Goal: Task Accomplishment & Management: Manage account settings

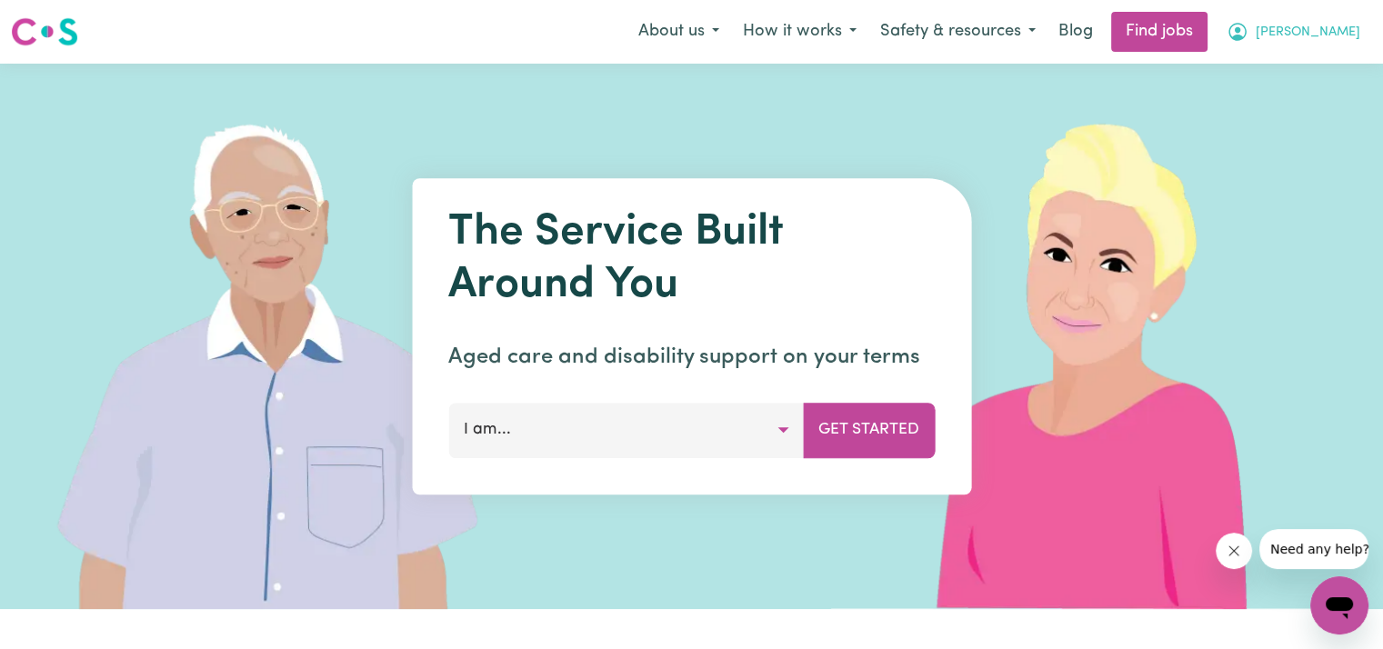
click at [1341, 29] on span "[PERSON_NAME]" at bounding box center [1308, 33] width 105 height 20
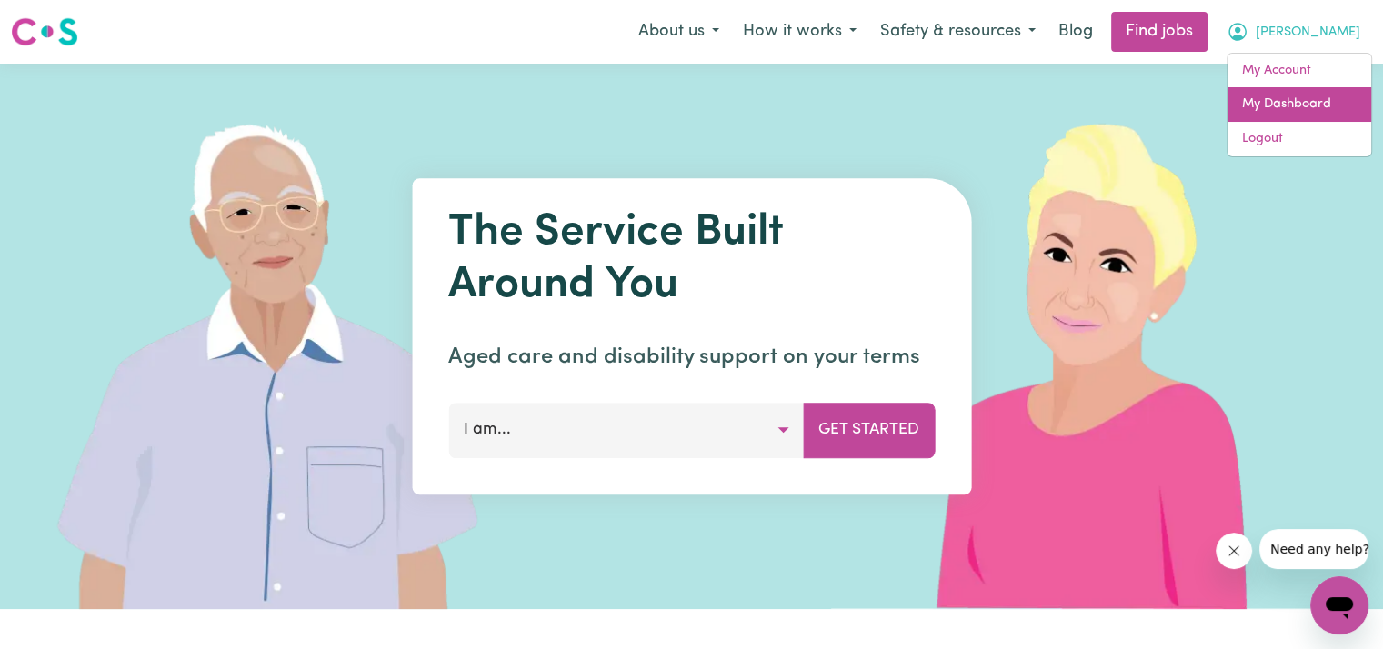
click at [1283, 101] on link "My Dashboard" at bounding box center [1299, 104] width 144 height 35
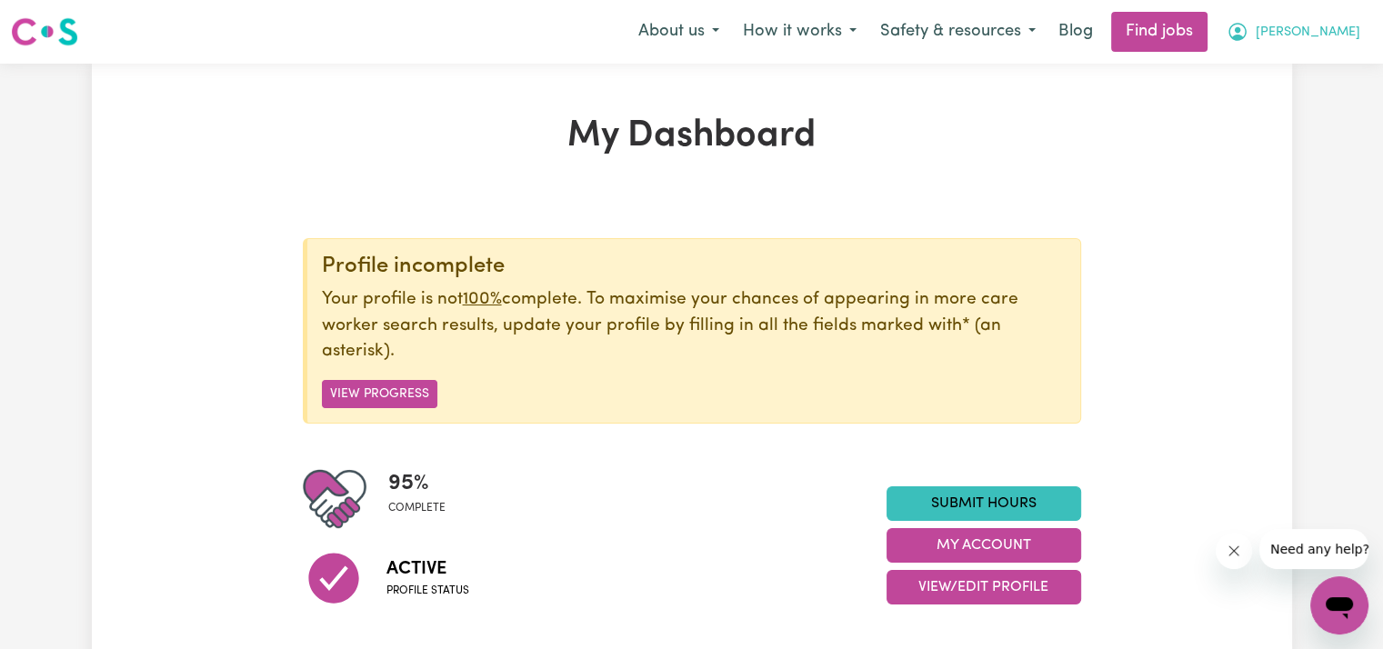
click at [1342, 28] on span "[PERSON_NAME]" at bounding box center [1308, 33] width 105 height 20
click at [1270, 69] on link "My Account" at bounding box center [1299, 71] width 144 height 35
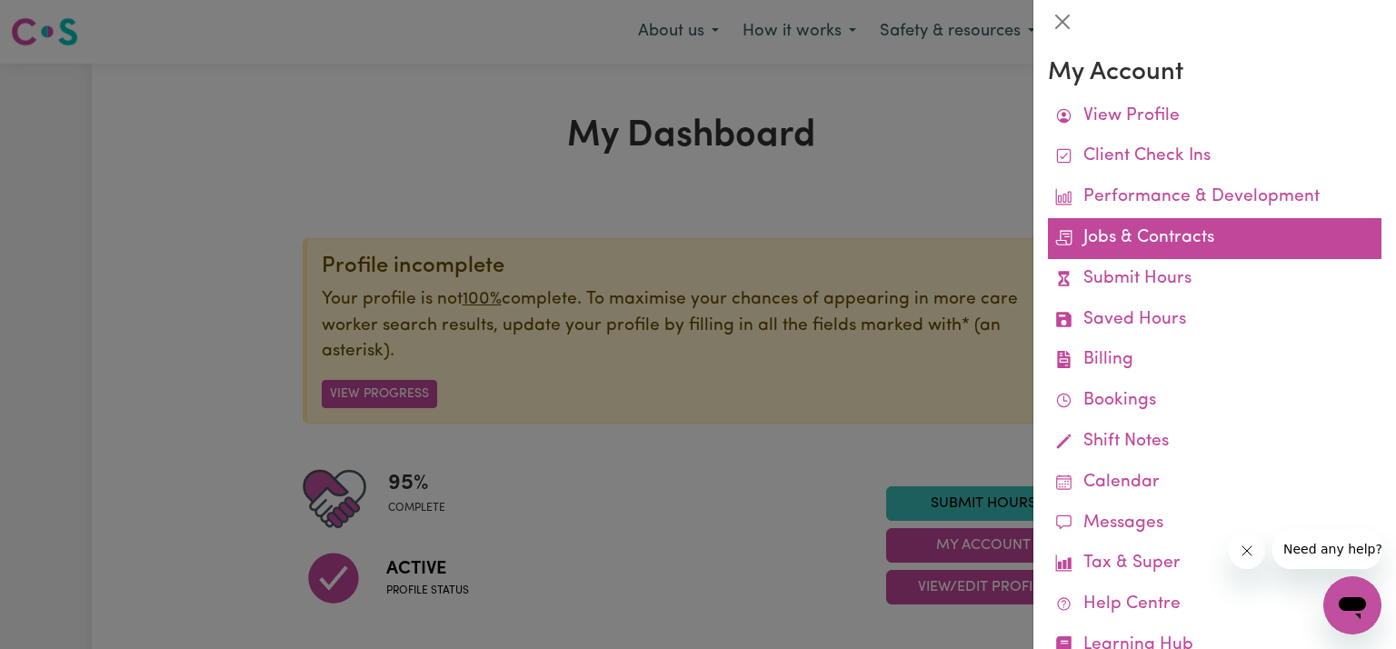
click at [1118, 239] on link "Jobs & Contracts" at bounding box center [1215, 238] width 334 height 41
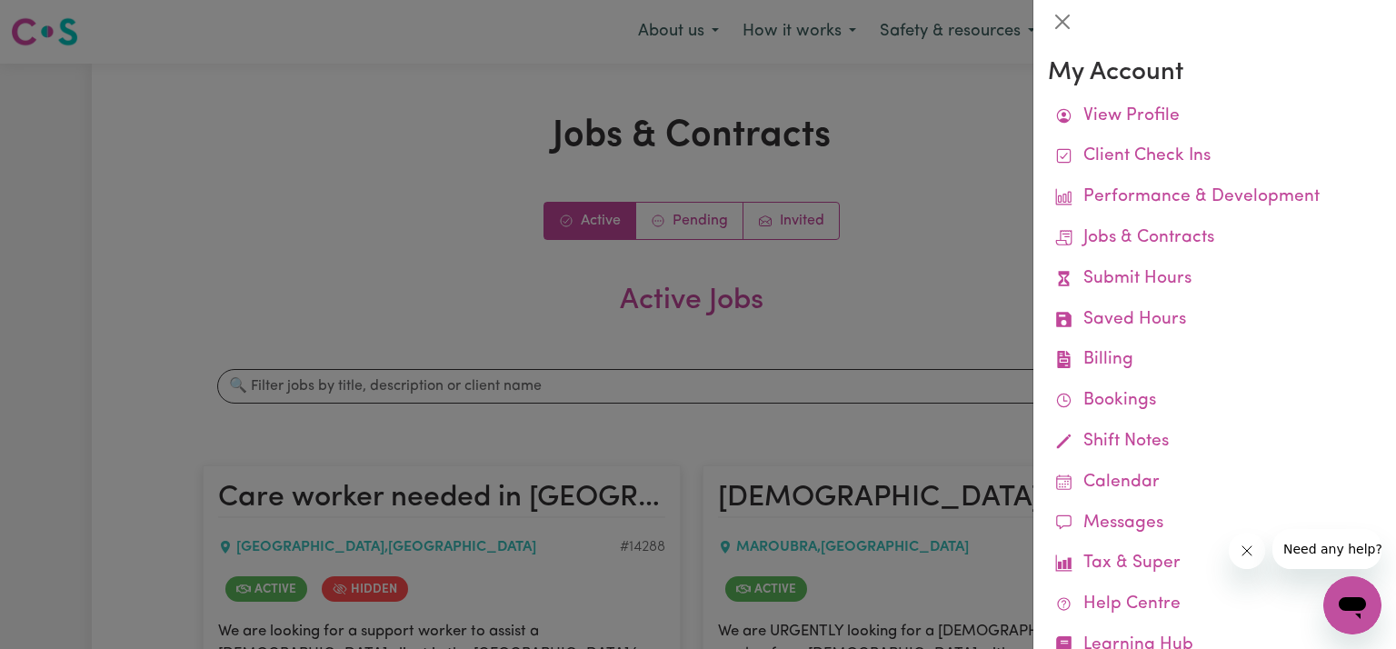
click at [932, 134] on div at bounding box center [698, 324] width 1396 height 649
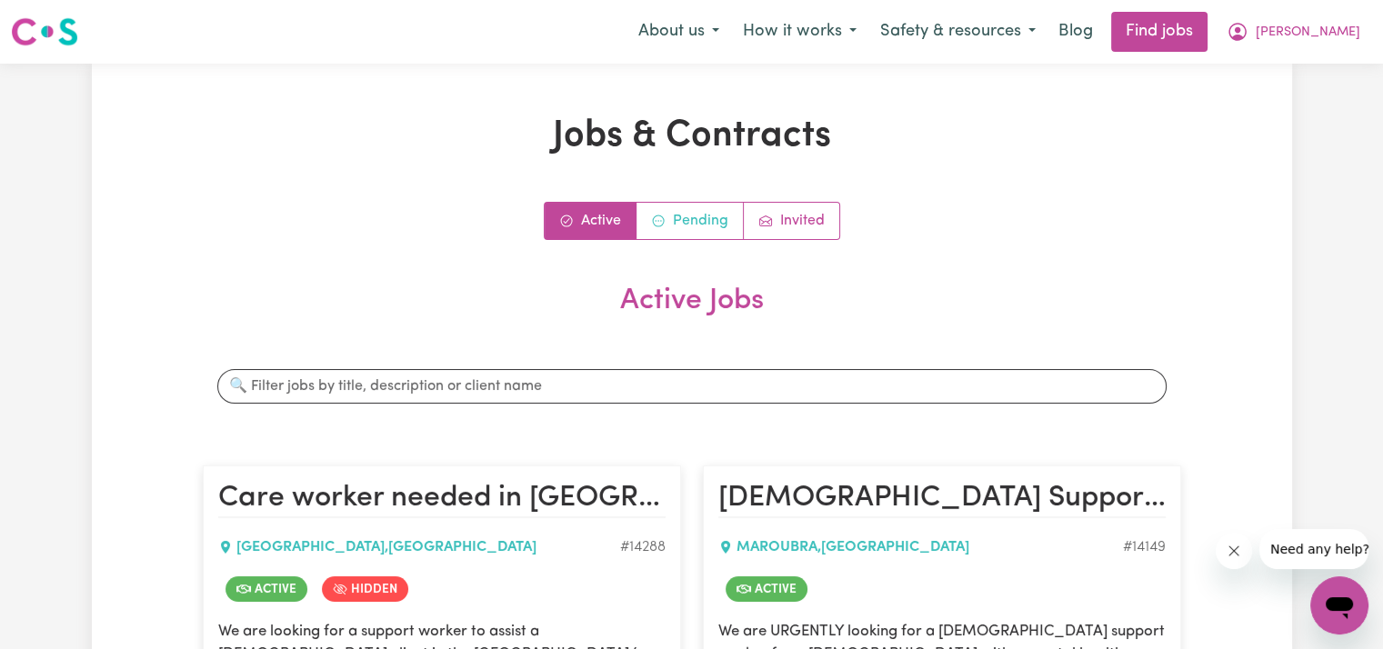
click at [698, 217] on link "Pending" at bounding box center [689, 221] width 107 height 36
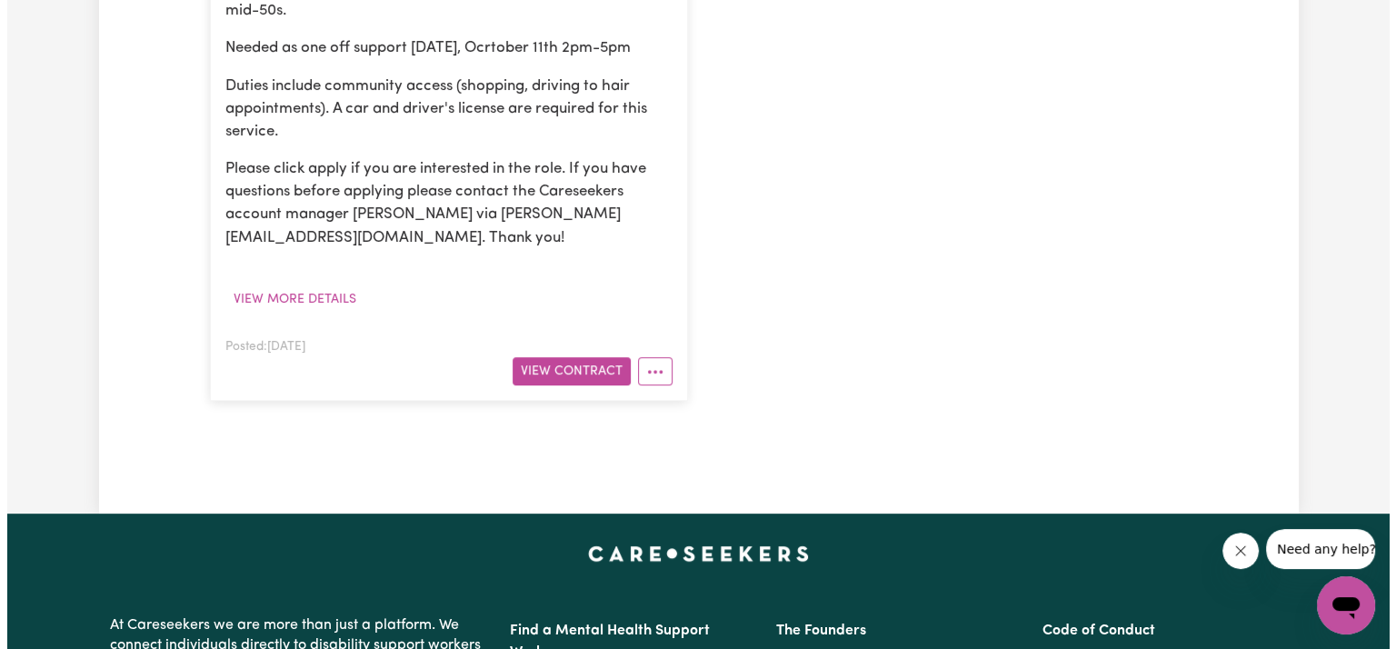
scroll to position [636, 0]
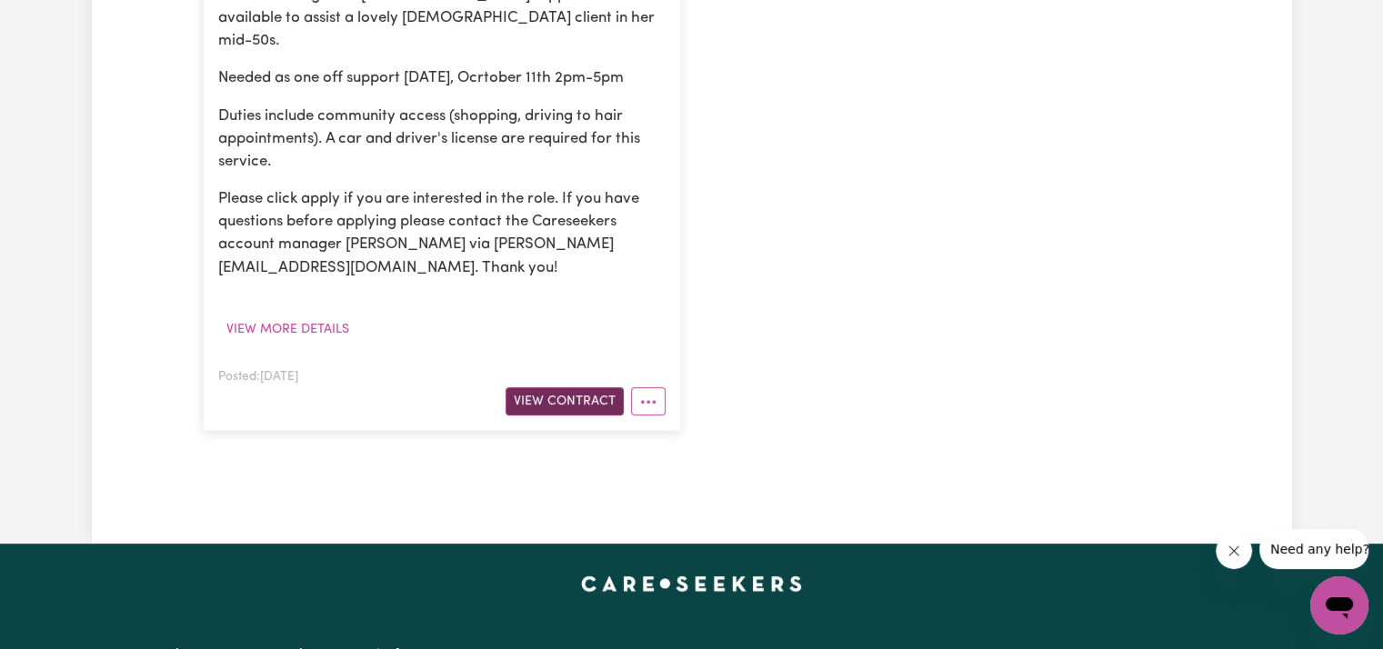
click at [532, 387] on button "View Contract" at bounding box center [565, 401] width 118 height 28
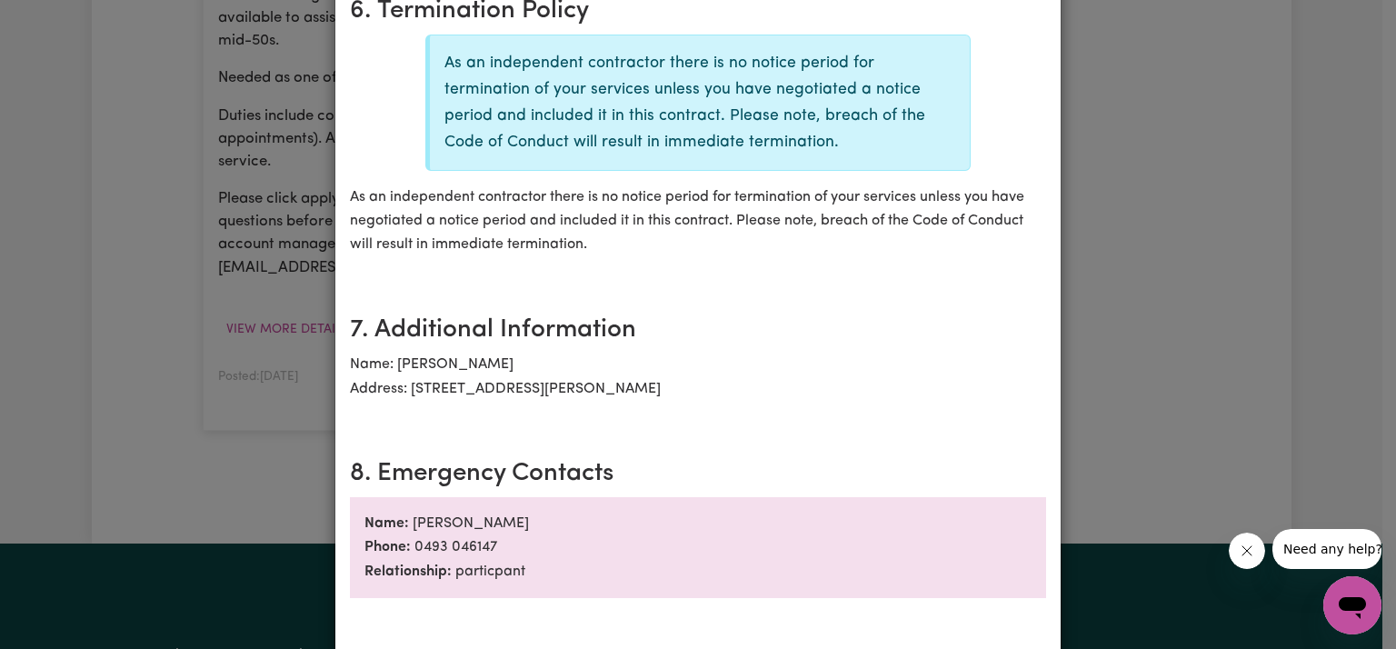
scroll to position [1546, 0]
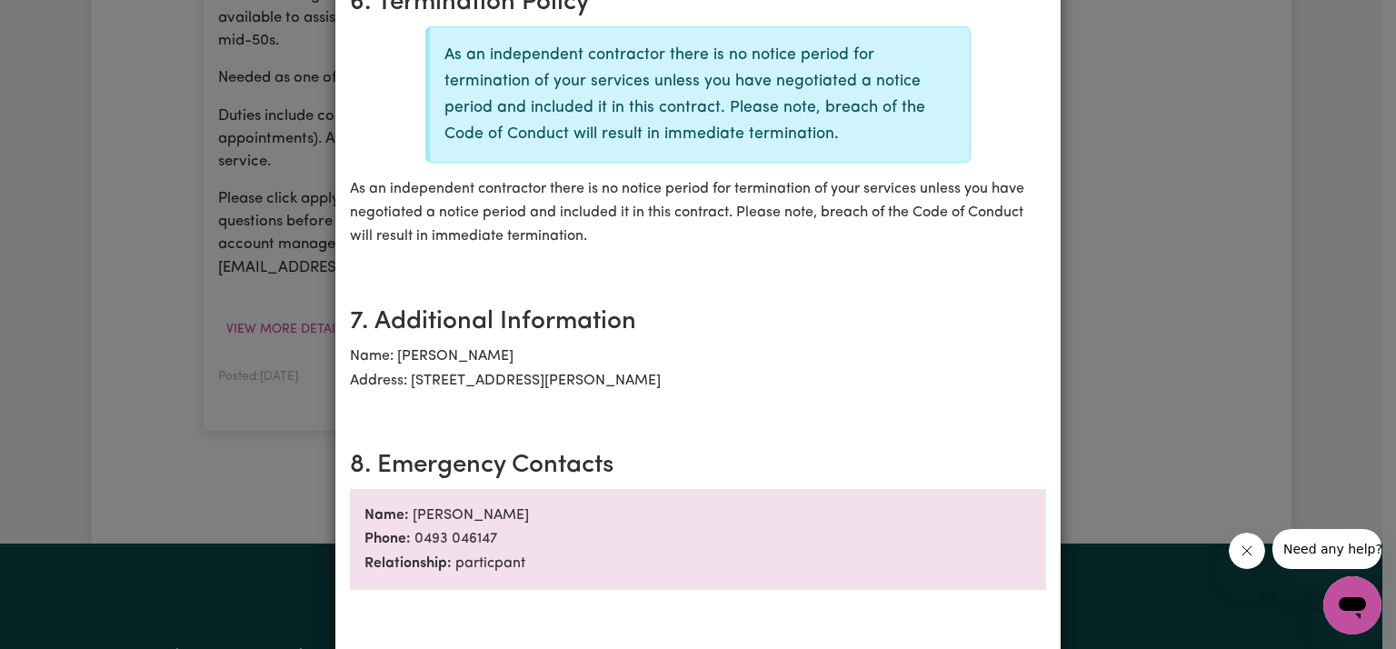
drag, startPoint x: 401, startPoint y: 363, endPoint x: 684, endPoint y: 358, distance: 282.8
click at [684, 358] on p "Name: [PERSON_NAME] Address: [STREET_ADDRESS][PERSON_NAME]" at bounding box center [698, 369] width 696 height 48
copy p "[STREET_ADDRESS][PERSON_NAME]"
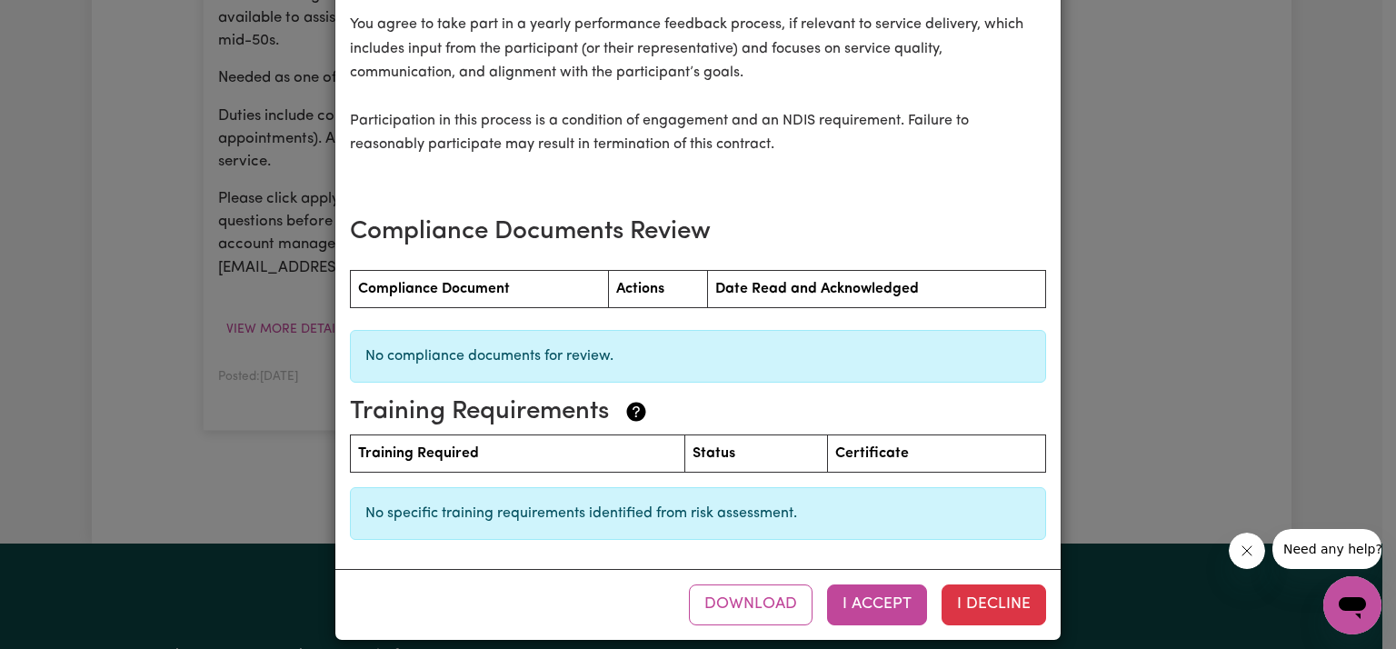
scroll to position [2579, 0]
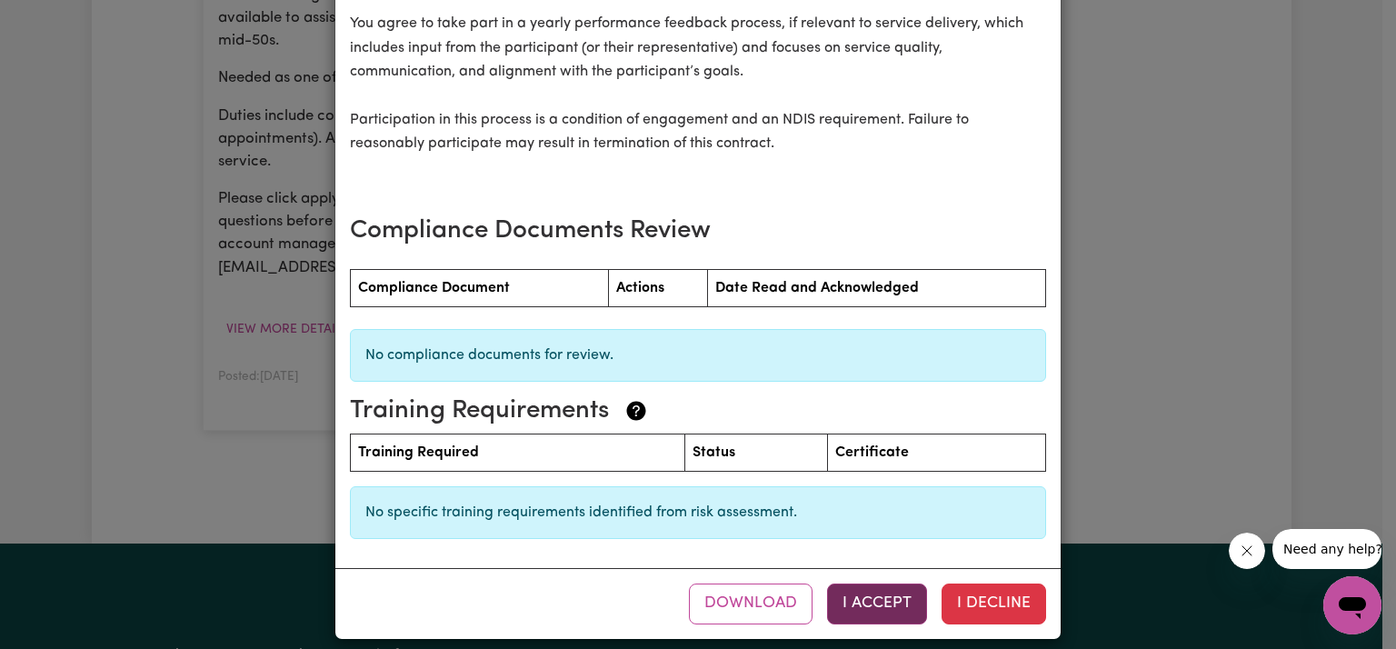
click at [896, 591] on button "I Accept" at bounding box center [877, 604] width 100 height 40
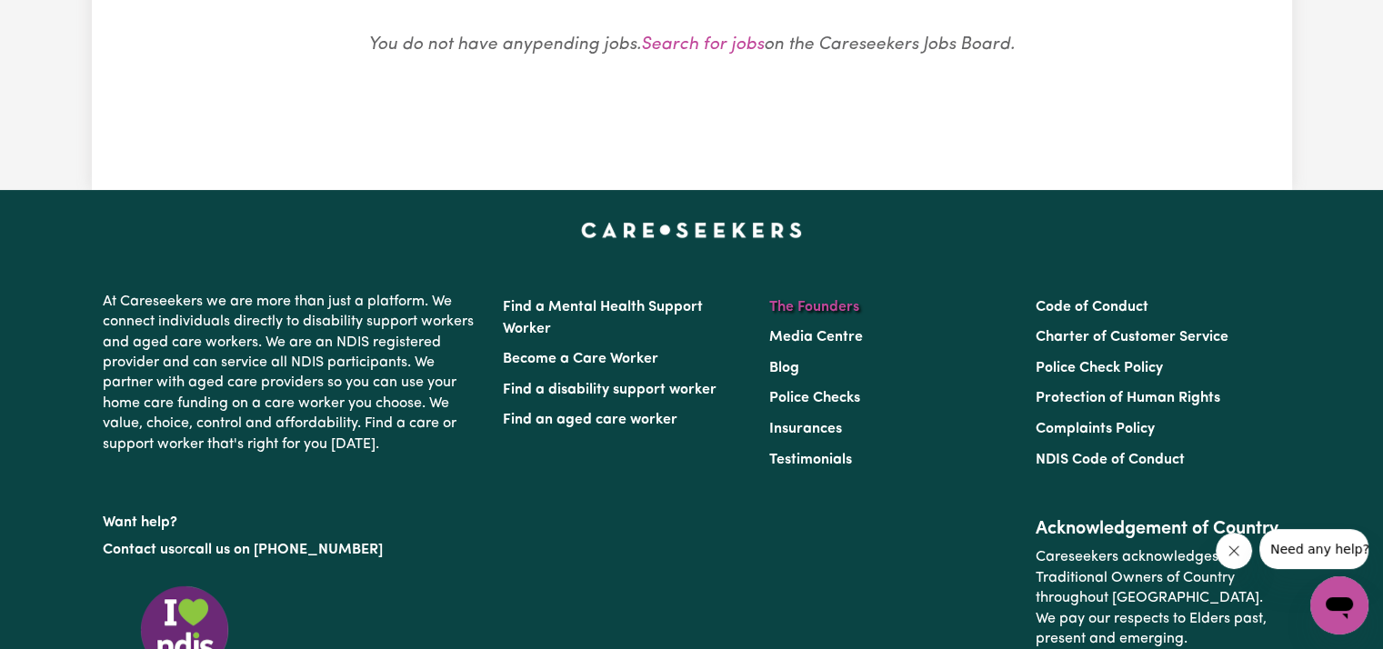
scroll to position [0, 0]
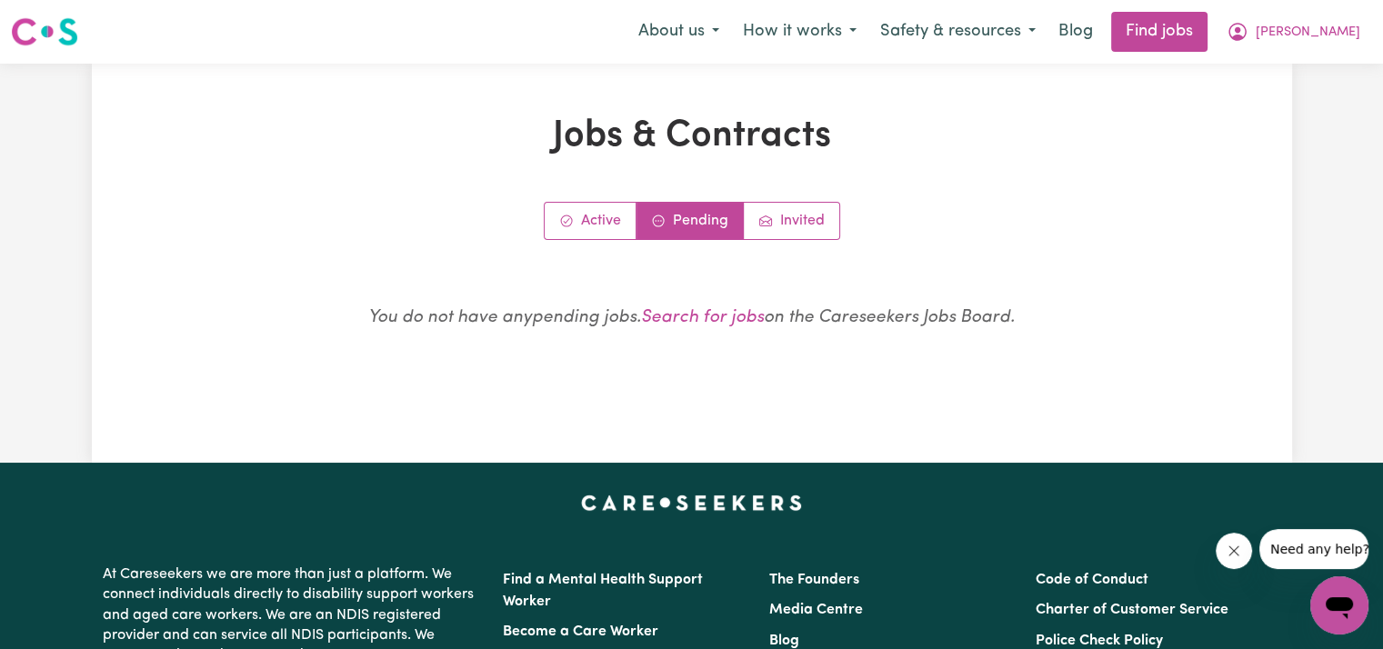
click at [1033, 215] on div "Active Pending Invited" at bounding box center [692, 221] width 978 height 38
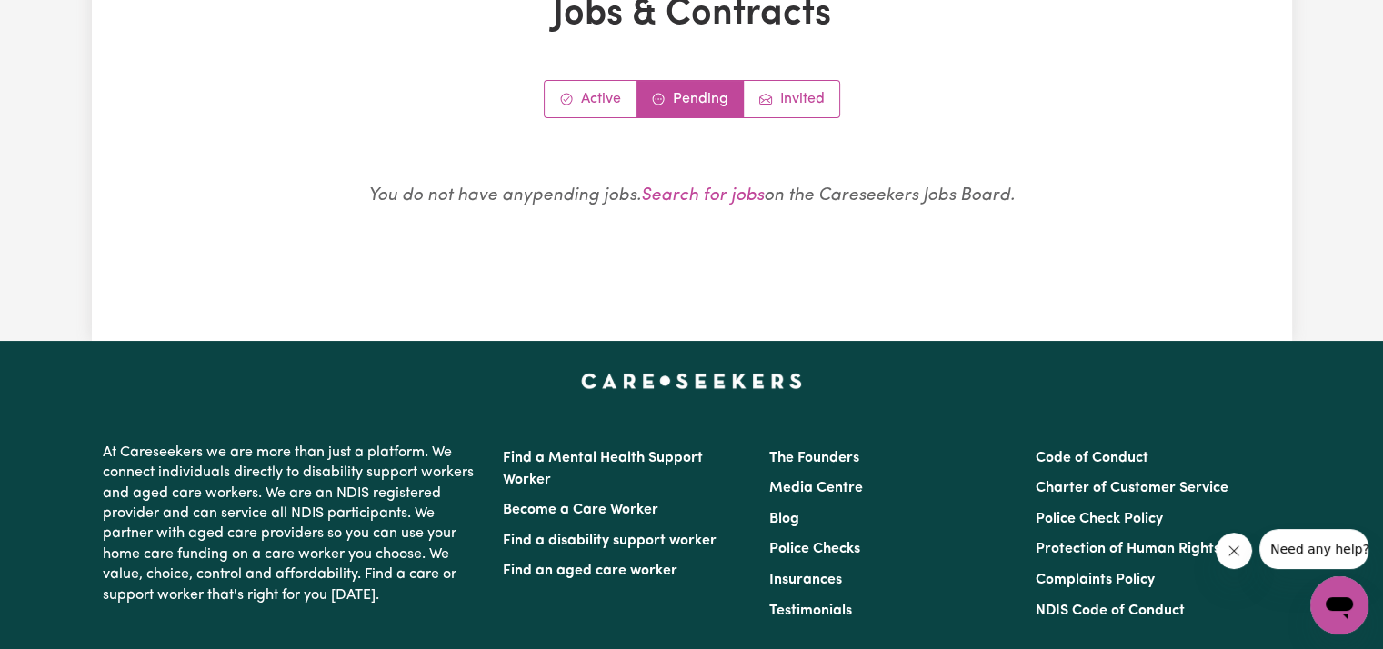
scroll to position [91, 0]
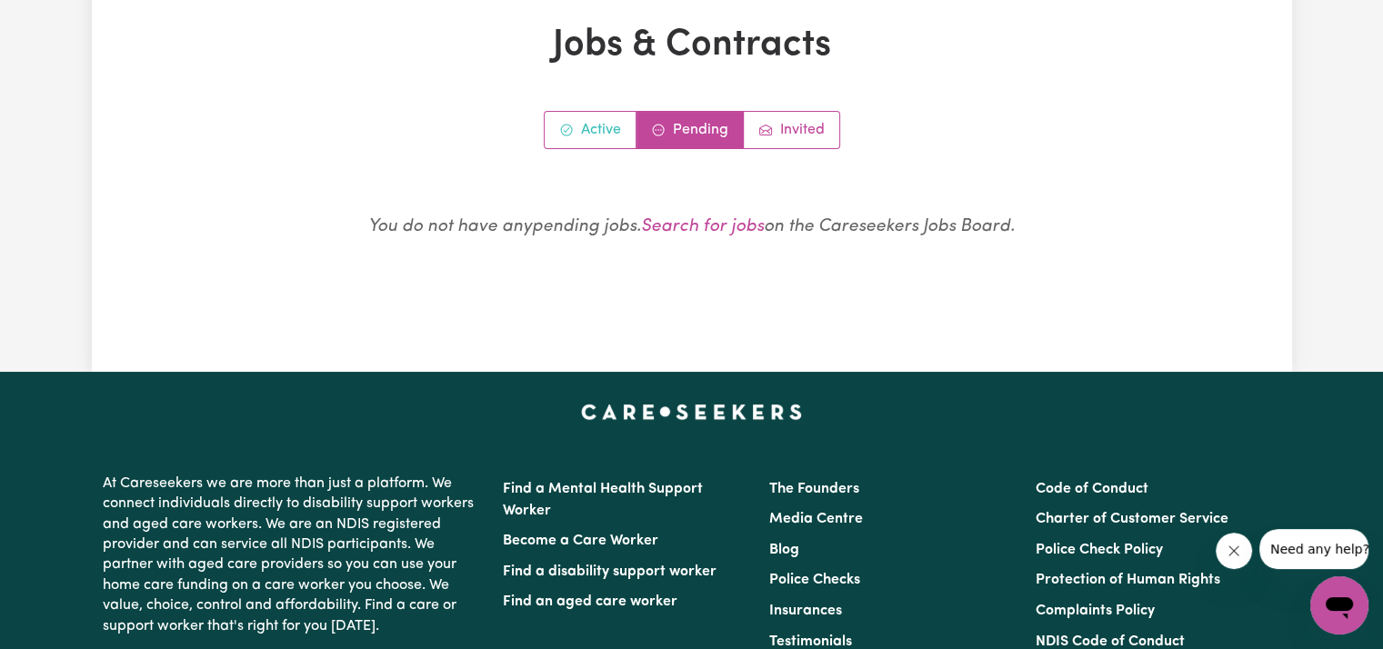
click at [589, 131] on link "Active" at bounding box center [591, 130] width 92 height 36
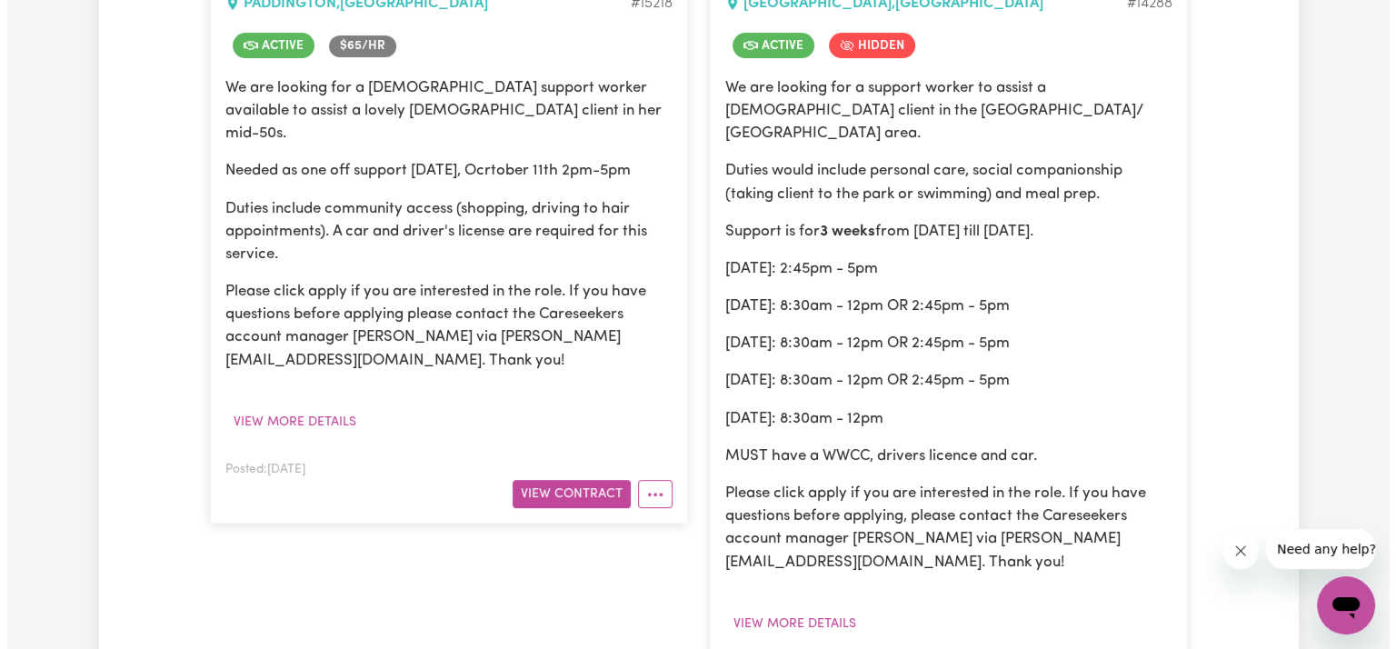
scroll to position [636, 0]
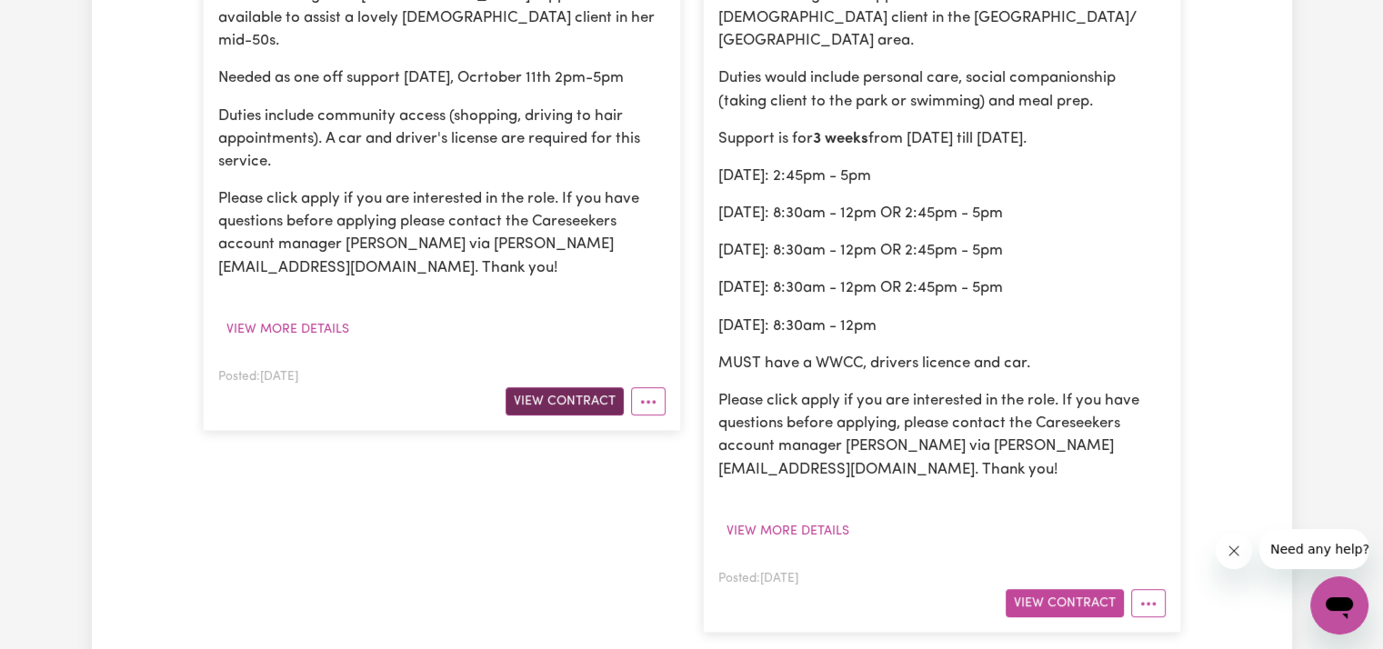
click at [575, 387] on button "View Contract" at bounding box center [565, 401] width 118 height 28
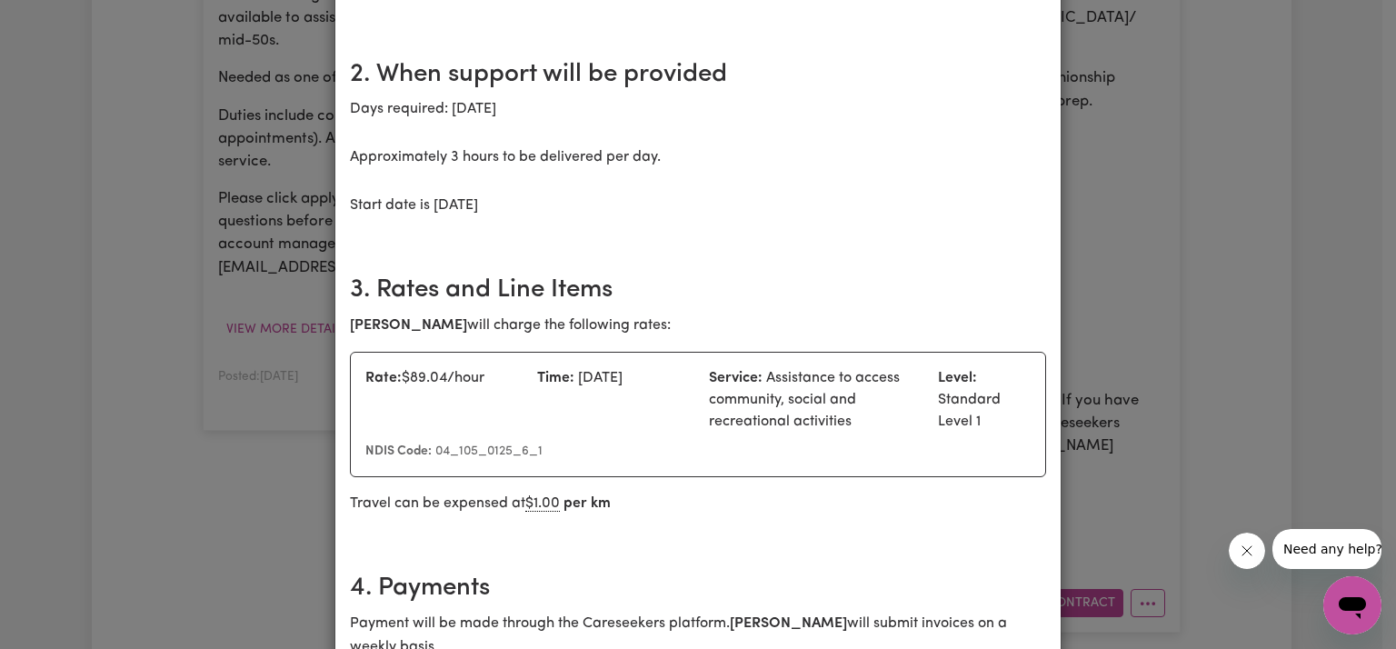
scroll to position [455, 0]
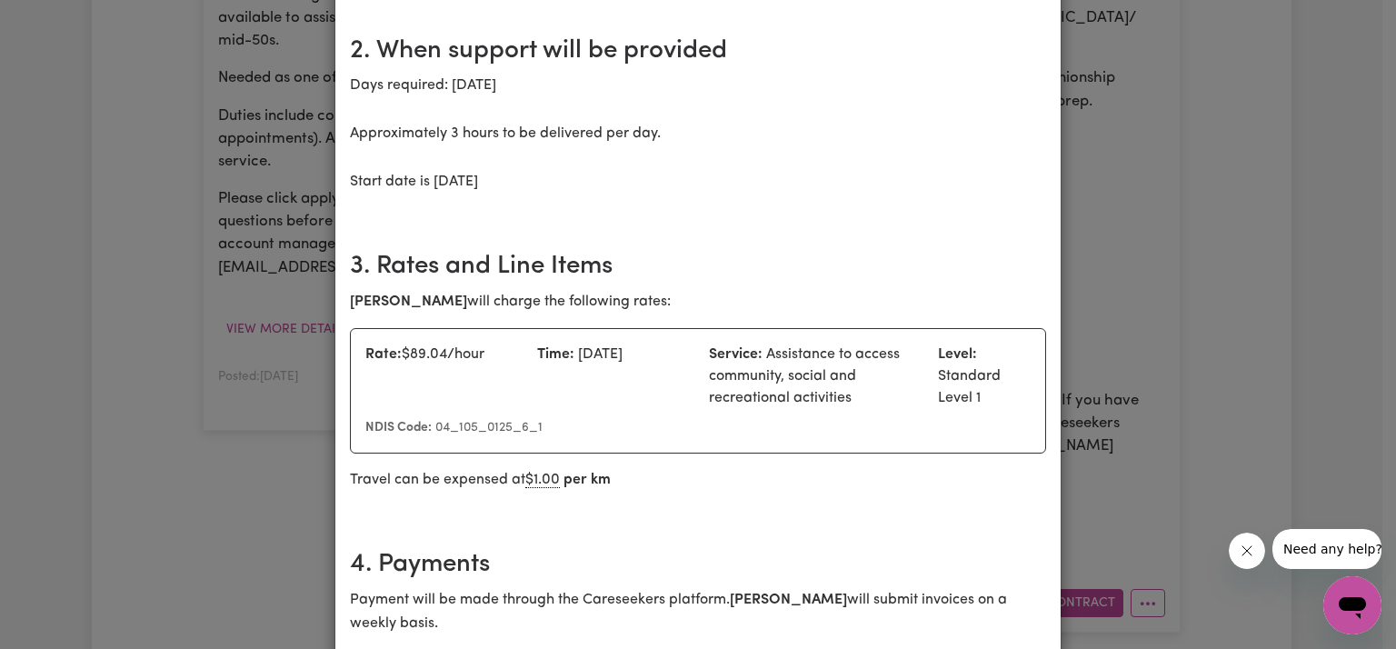
click at [1164, 181] on div "Community access [DATE] 2-5pm [DEMOGRAPHIC_DATA] terms Care Worker: [PERSON_NAM…" at bounding box center [698, 324] width 1396 height 649
click at [1167, 217] on div "Community access [DATE] 2-5pm [DEMOGRAPHIC_DATA] terms Care Worker: [PERSON_NAM…" at bounding box center [698, 324] width 1396 height 649
click at [1253, 553] on icon "Close message from company" at bounding box center [1247, 551] width 15 height 15
click at [746, 144] on p "Days required: [DATE] Approximately 3 hours to be delivered per day. Start date…" at bounding box center [698, 134] width 696 height 120
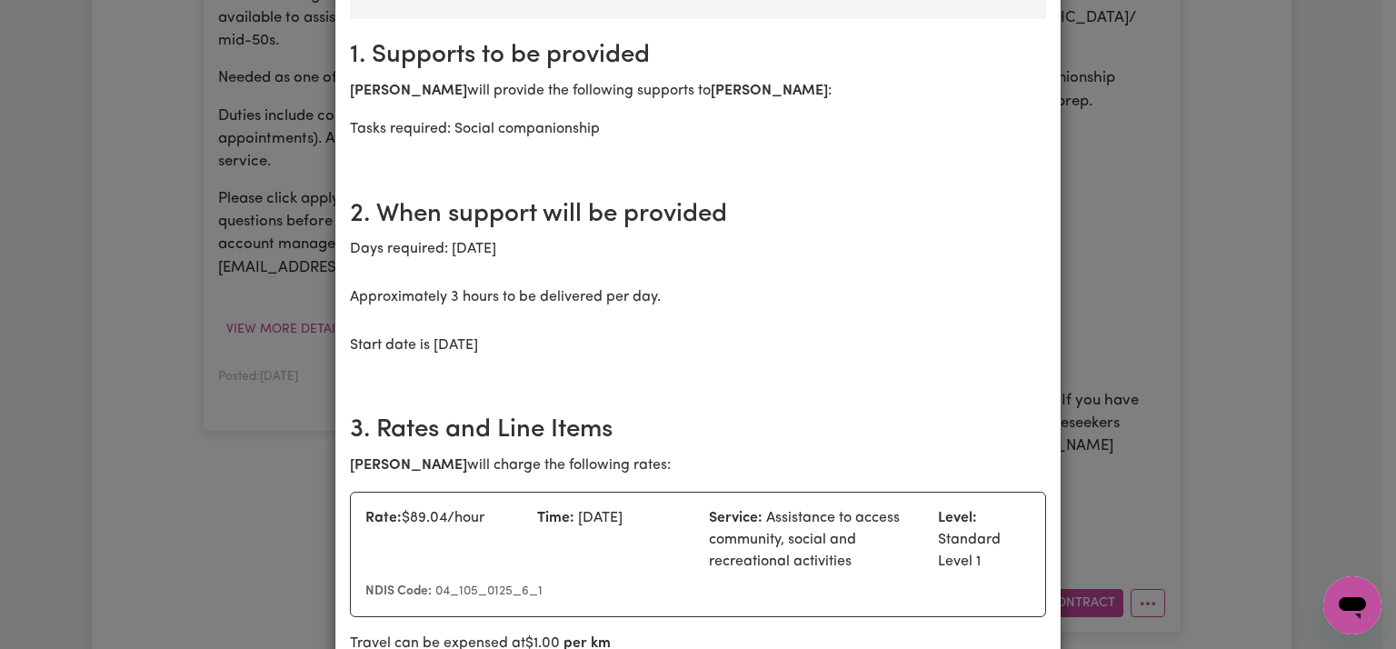
scroll to position [0, 0]
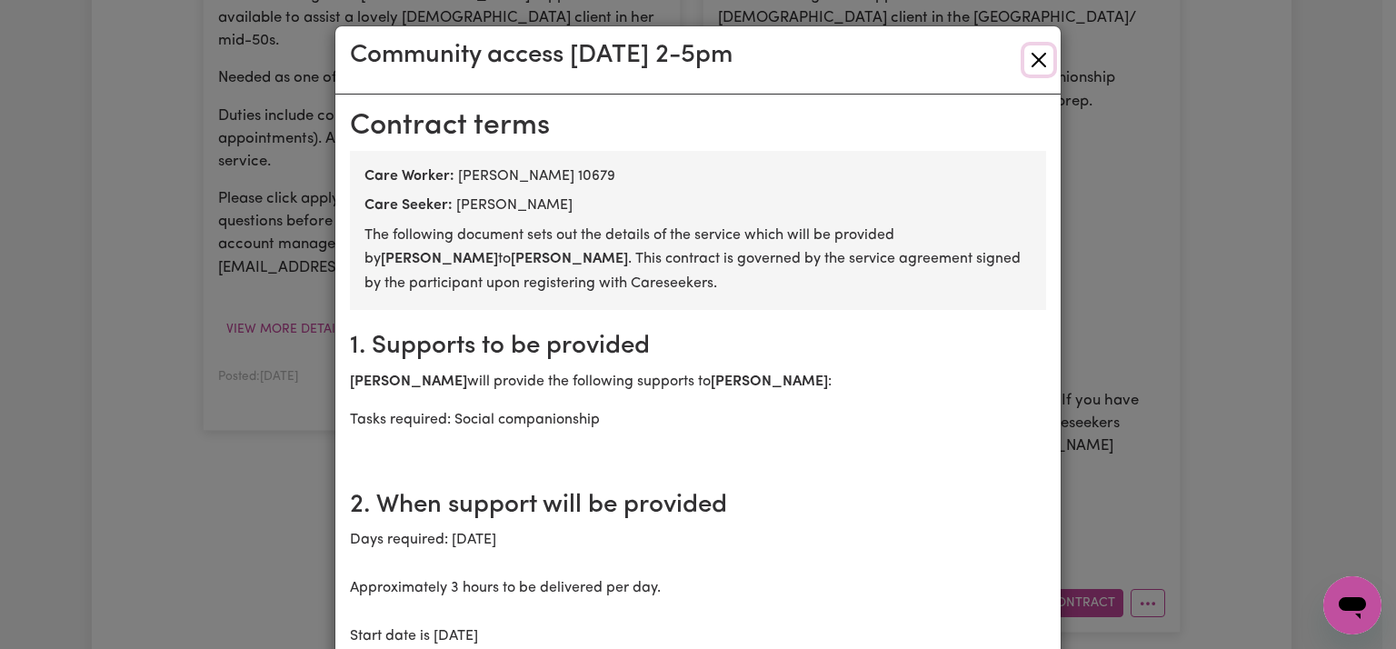
click at [1033, 50] on button "Close" at bounding box center [1039, 59] width 29 height 29
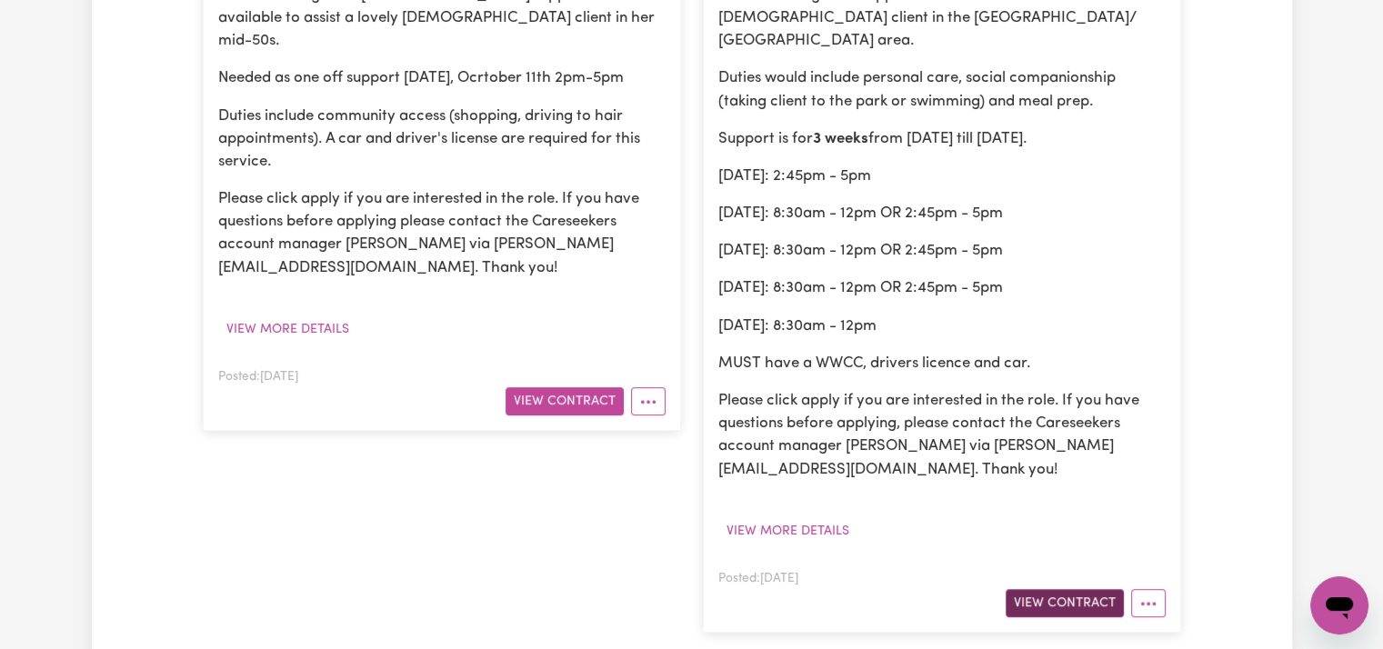
click at [1071, 609] on button "View Contract" at bounding box center [1065, 603] width 118 height 28
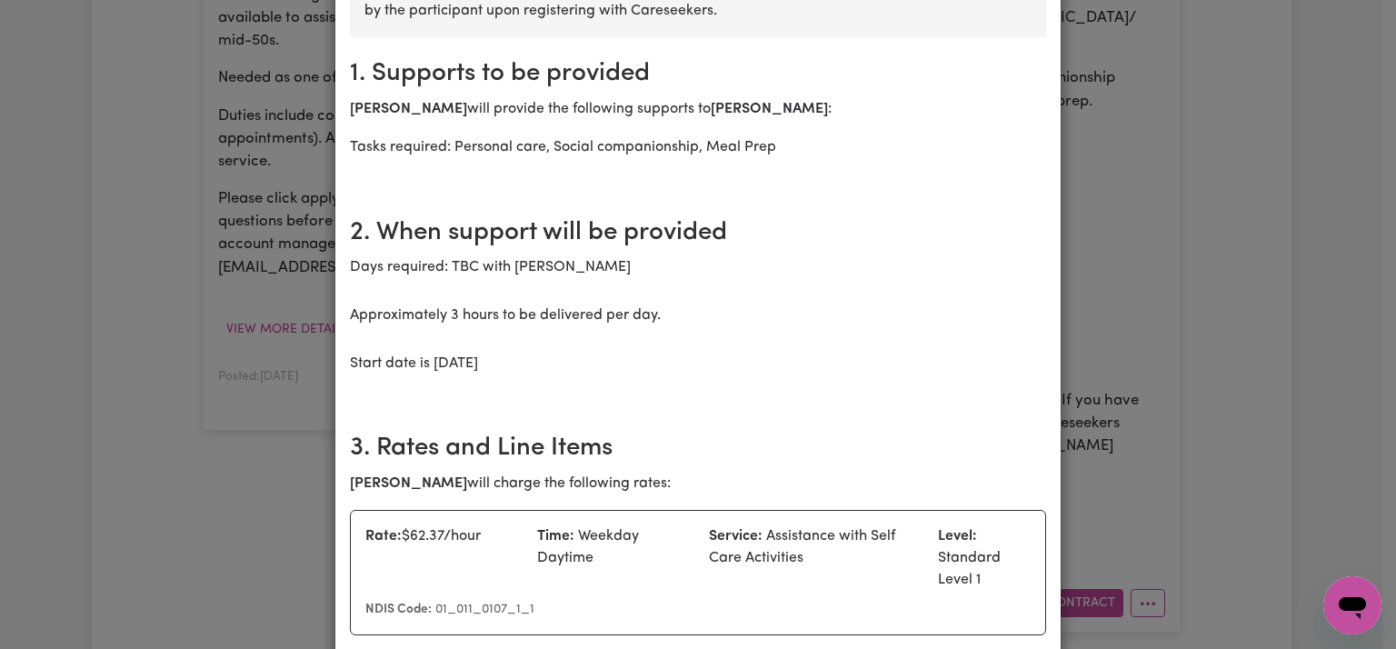
scroll to position [364, 0]
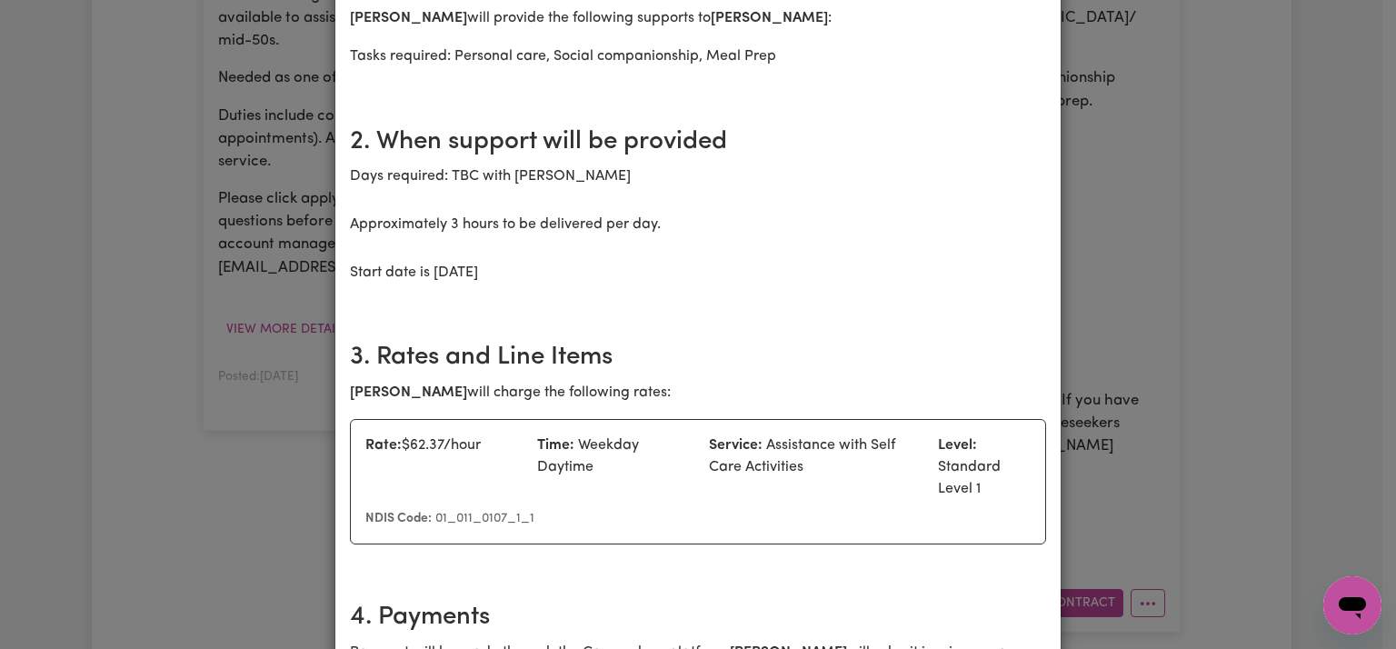
click at [1289, 307] on div "Care worker needed in [GEOGRAPHIC_DATA] [DEMOGRAPHIC_DATA] terms Care Worker: […" at bounding box center [698, 324] width 1396 height 649
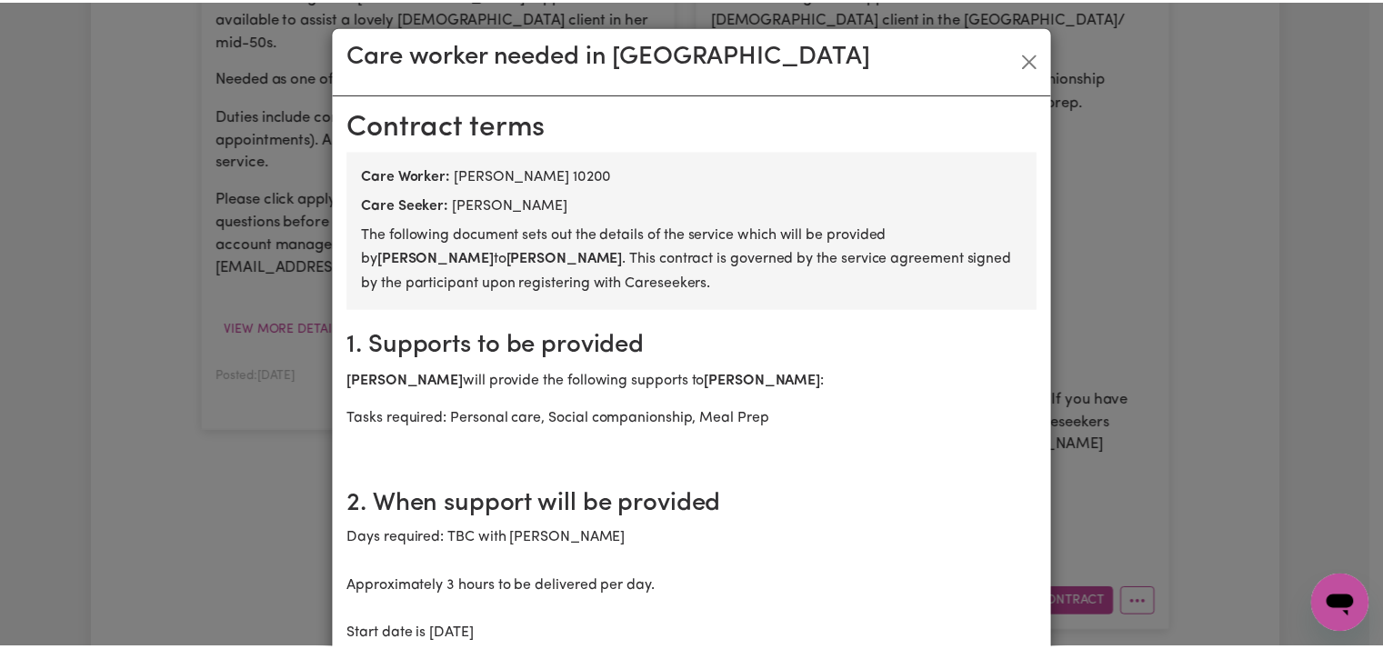
scroll to position [0, 0]
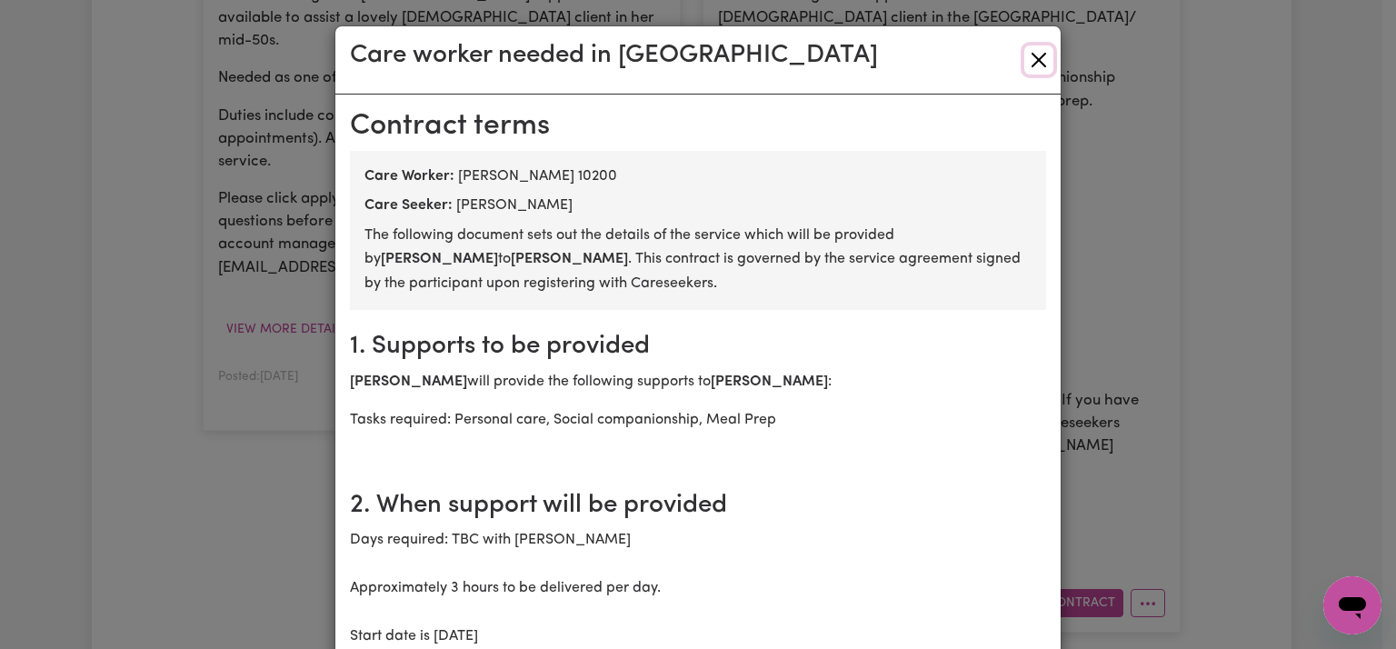
click at [1025, 64] on button "Close" at bounding box center [1039, 59] width 29 height 29
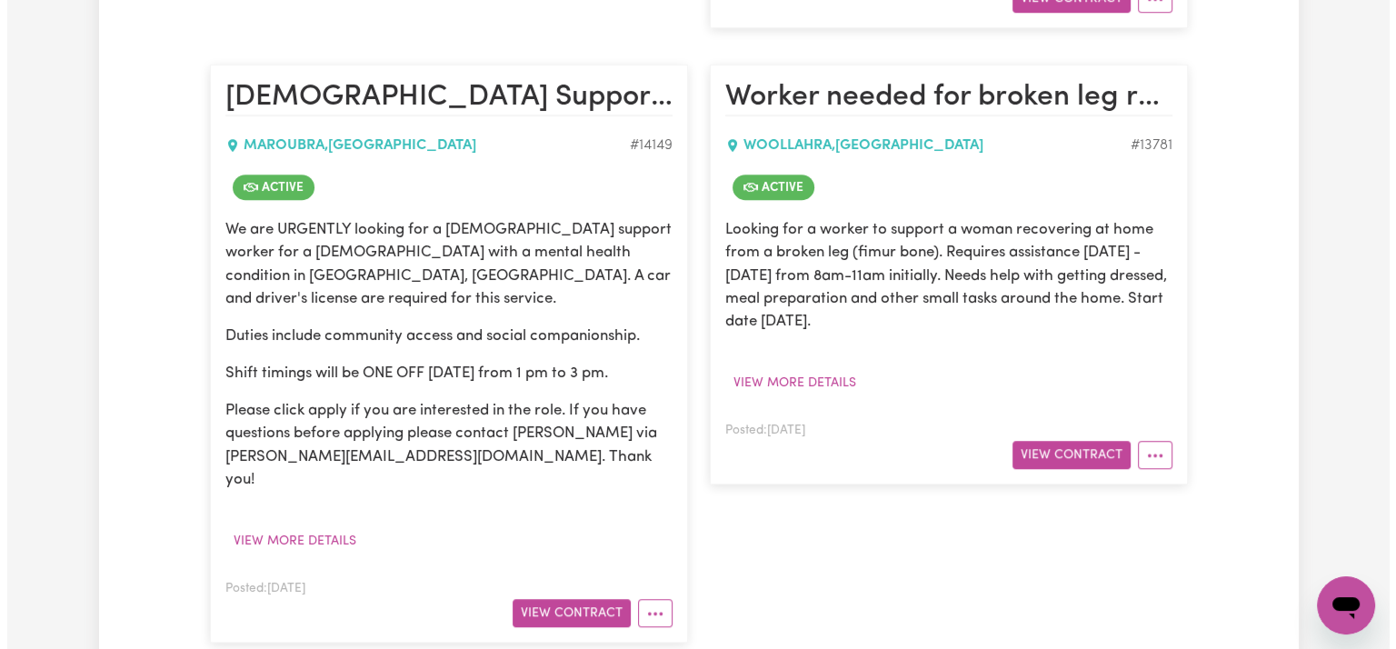
scroll to position [1273, 0]
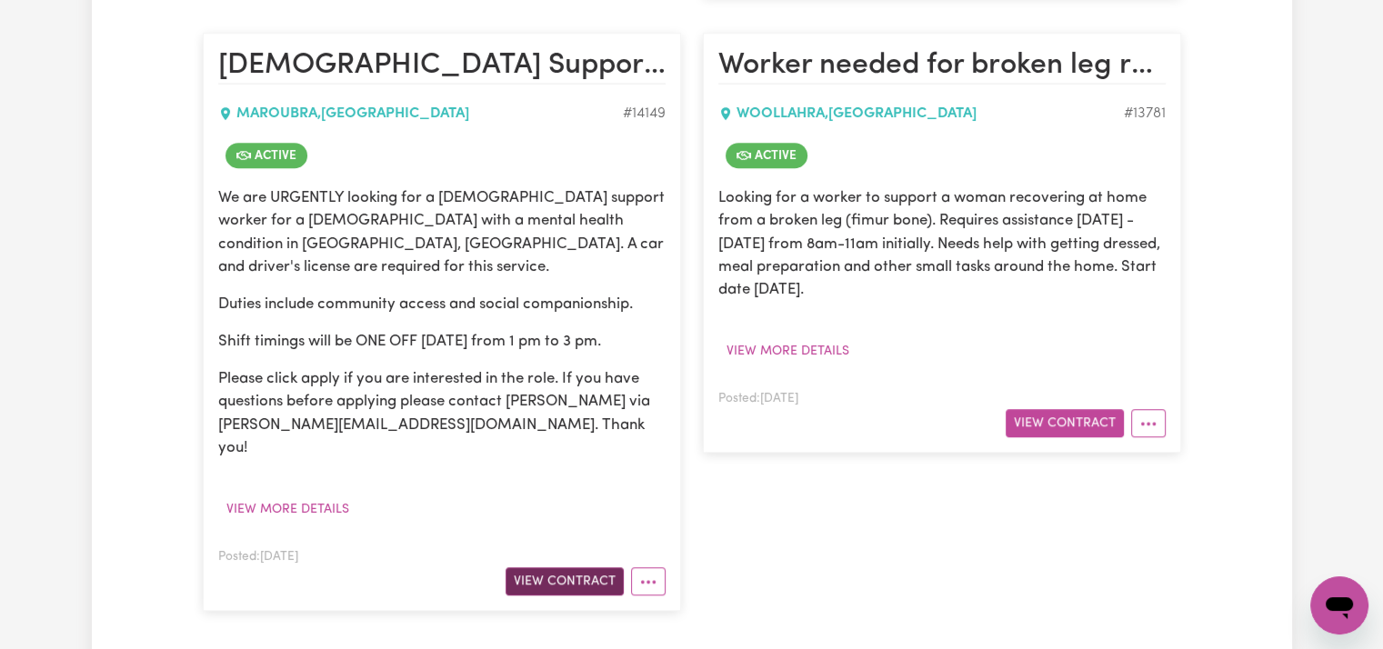
click at [538, 567] on button "View Contract" at bounding box center [565, 581] width 118 height 28
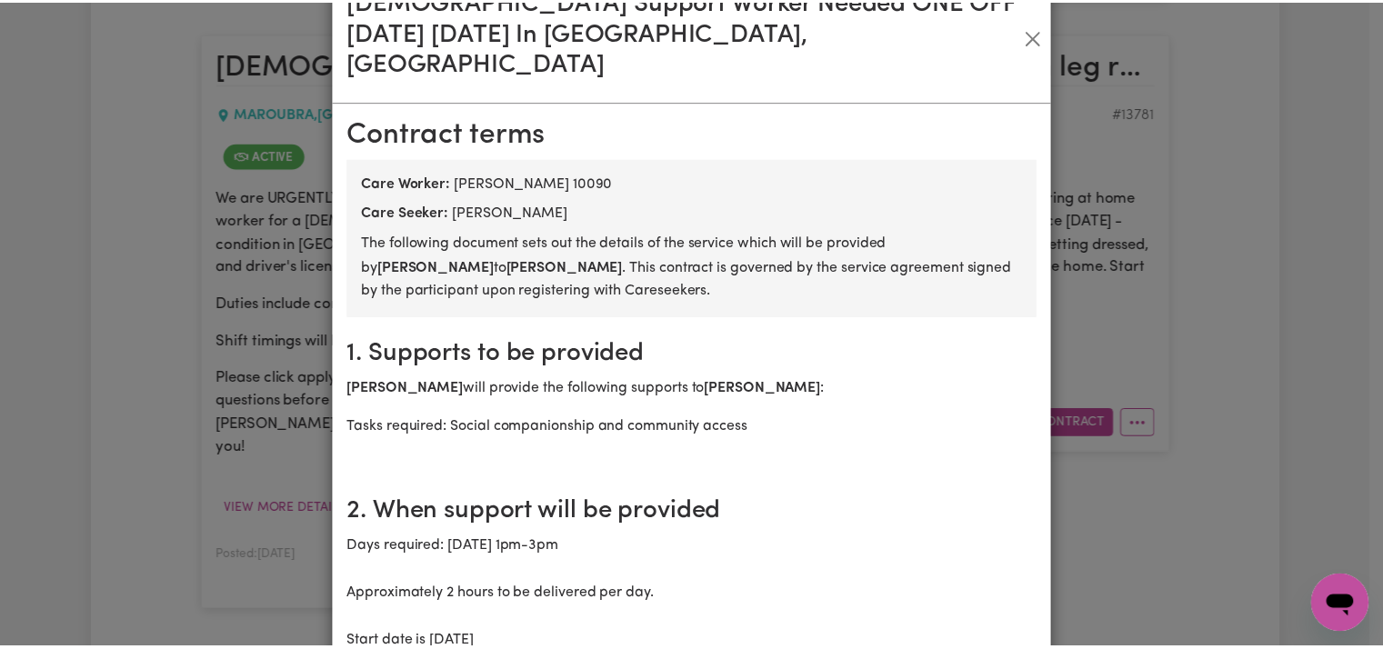
scroll to position [0, 0]
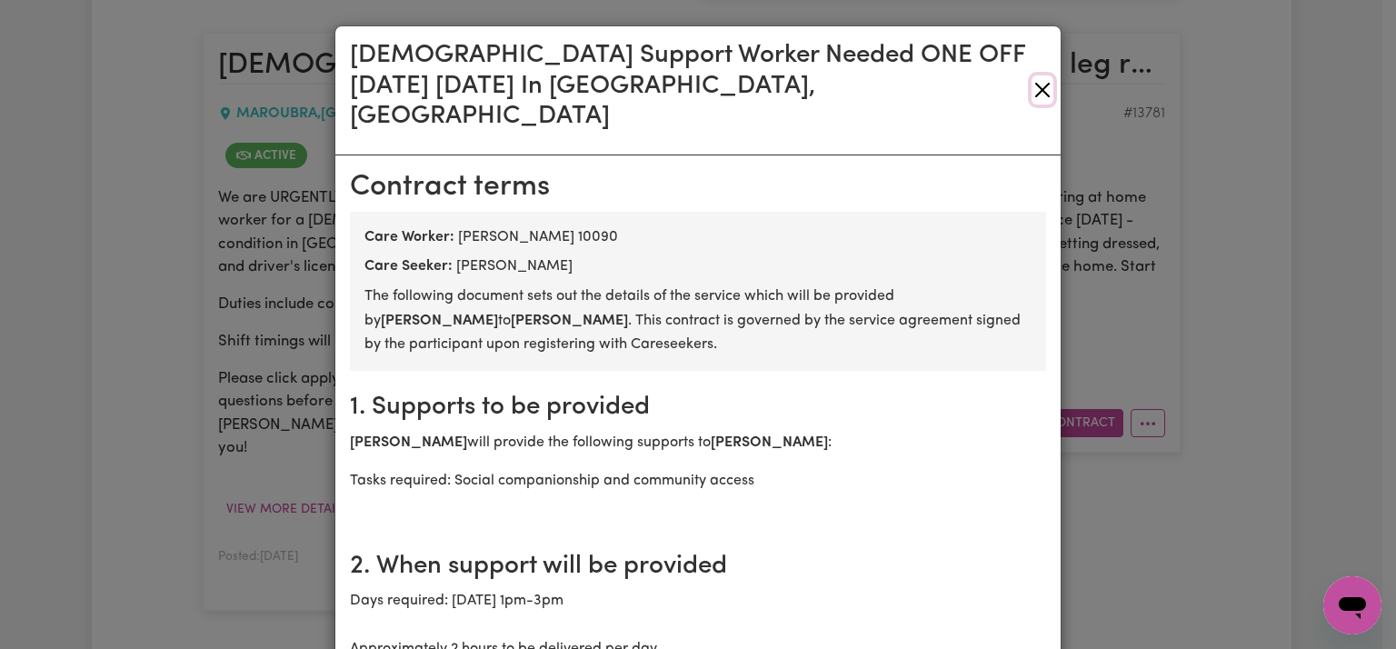
click at [1032, 78] on button "Close" at bounding box center [1043, 89] width 22 height 29
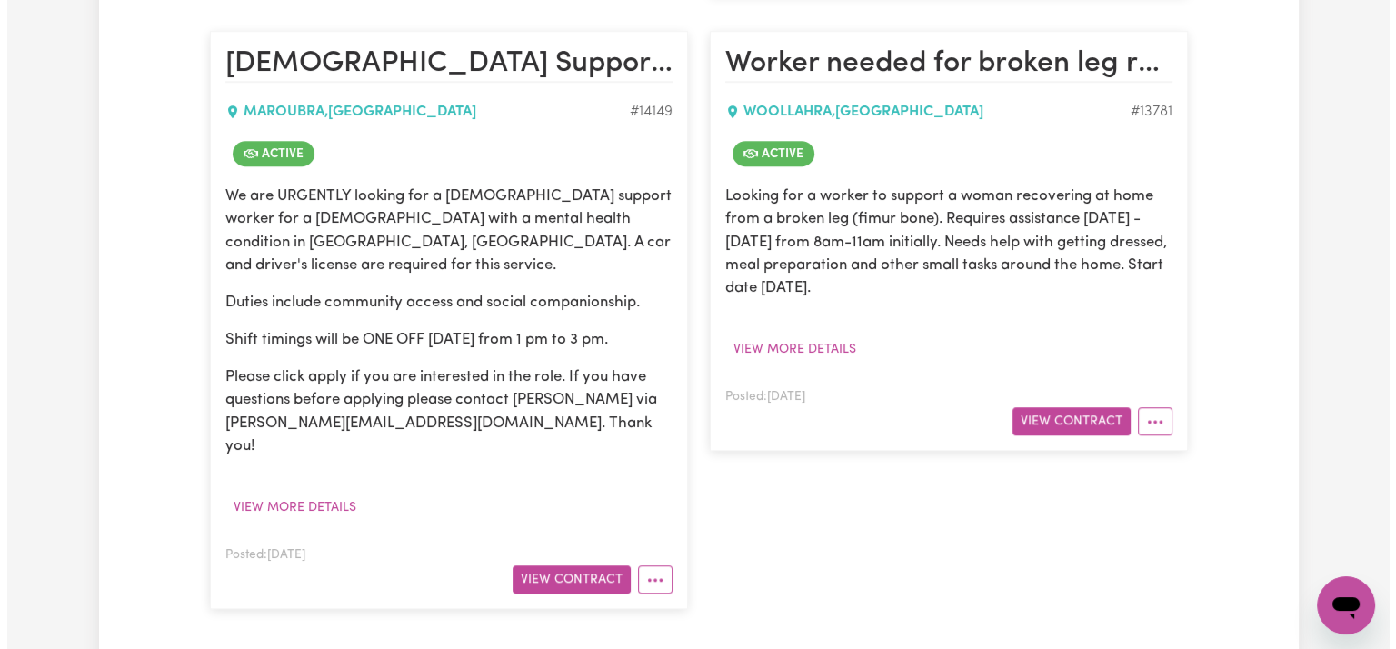
scroll to position [1273, 0]
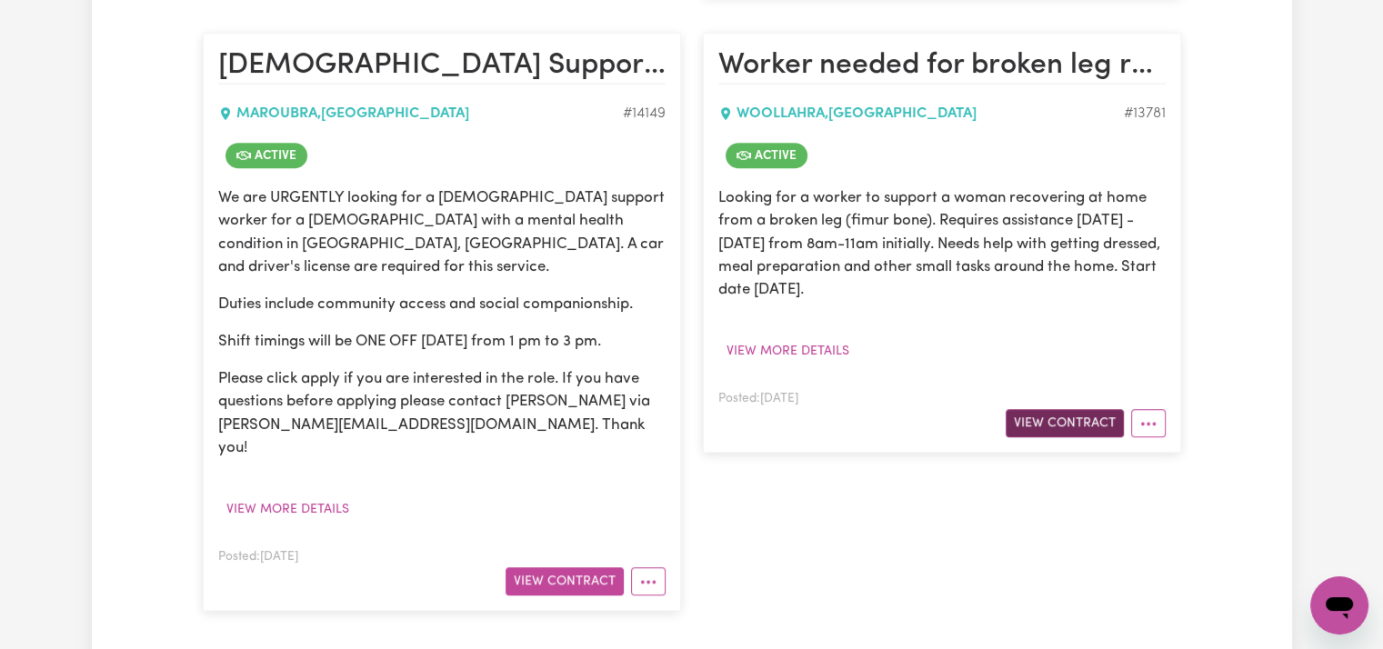
click at [1051, 421] on button "View Contract" at bounding box center [1065, 423] width 118 height 28
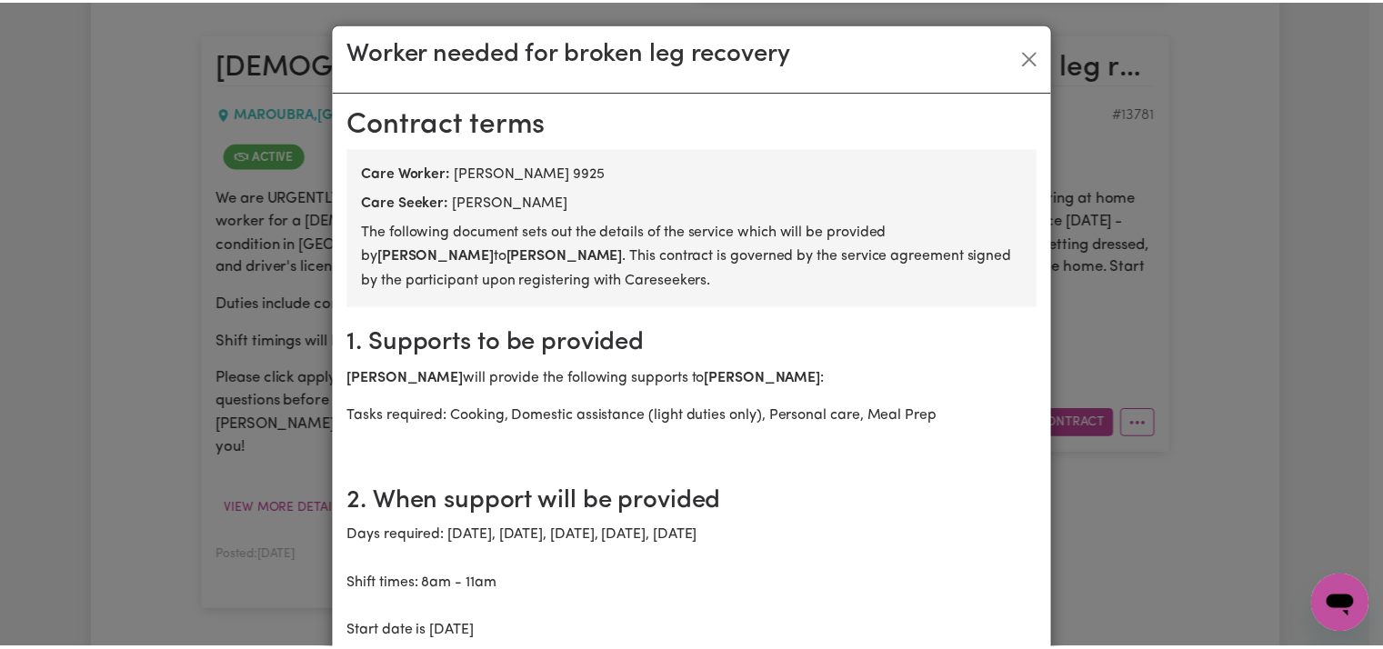
scroll to position [0, 0]
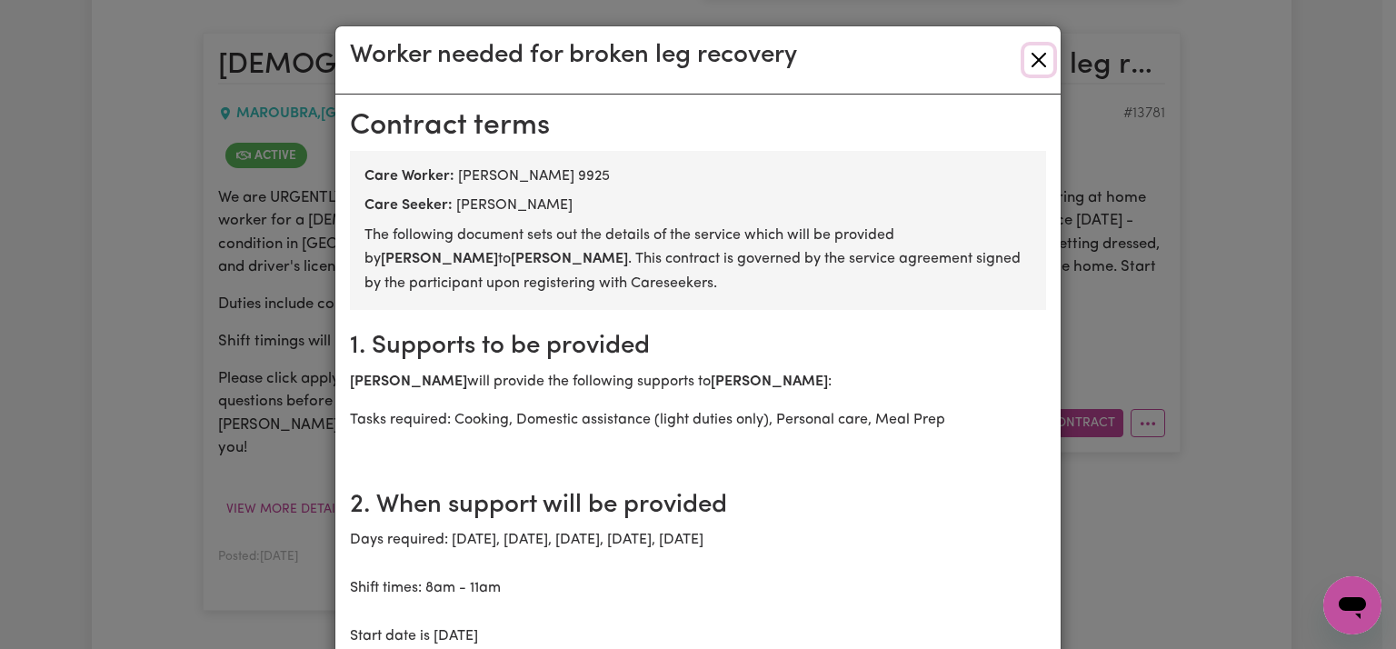
click at [1036, 60] on button "Close" at bounding box center [1039, 59] width 29 height 29
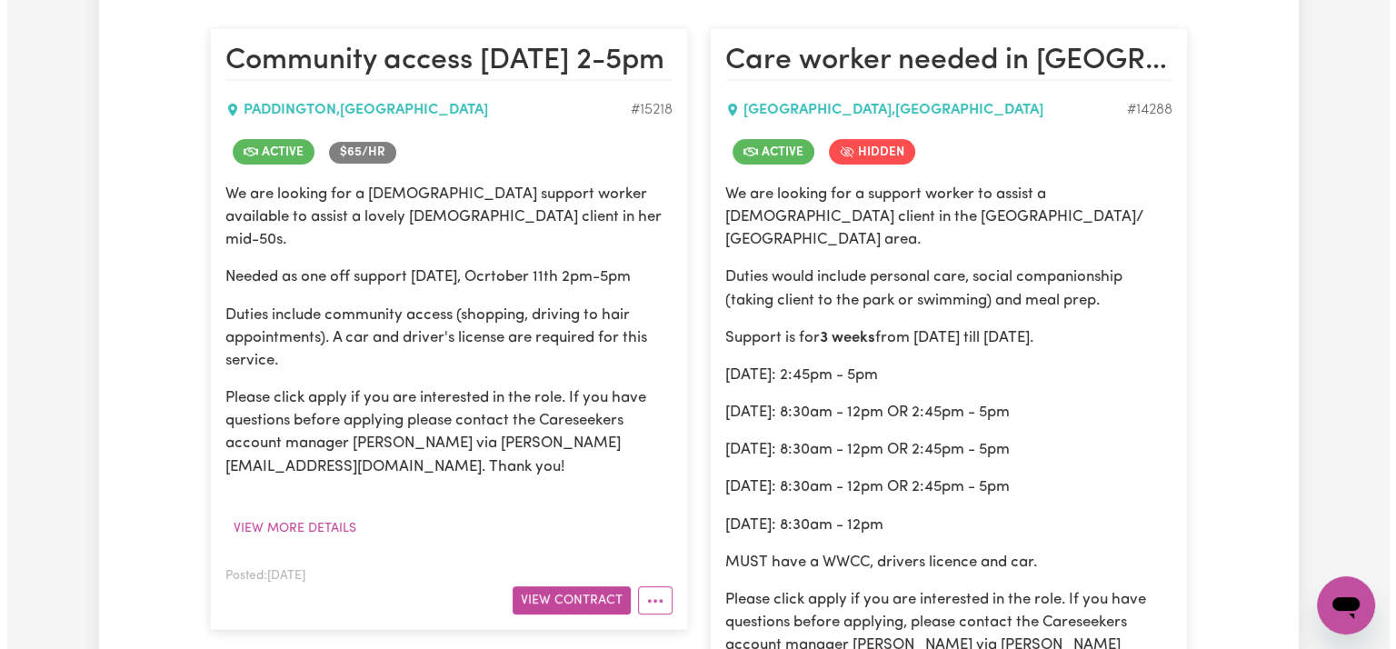
scroll to position [455, 0]
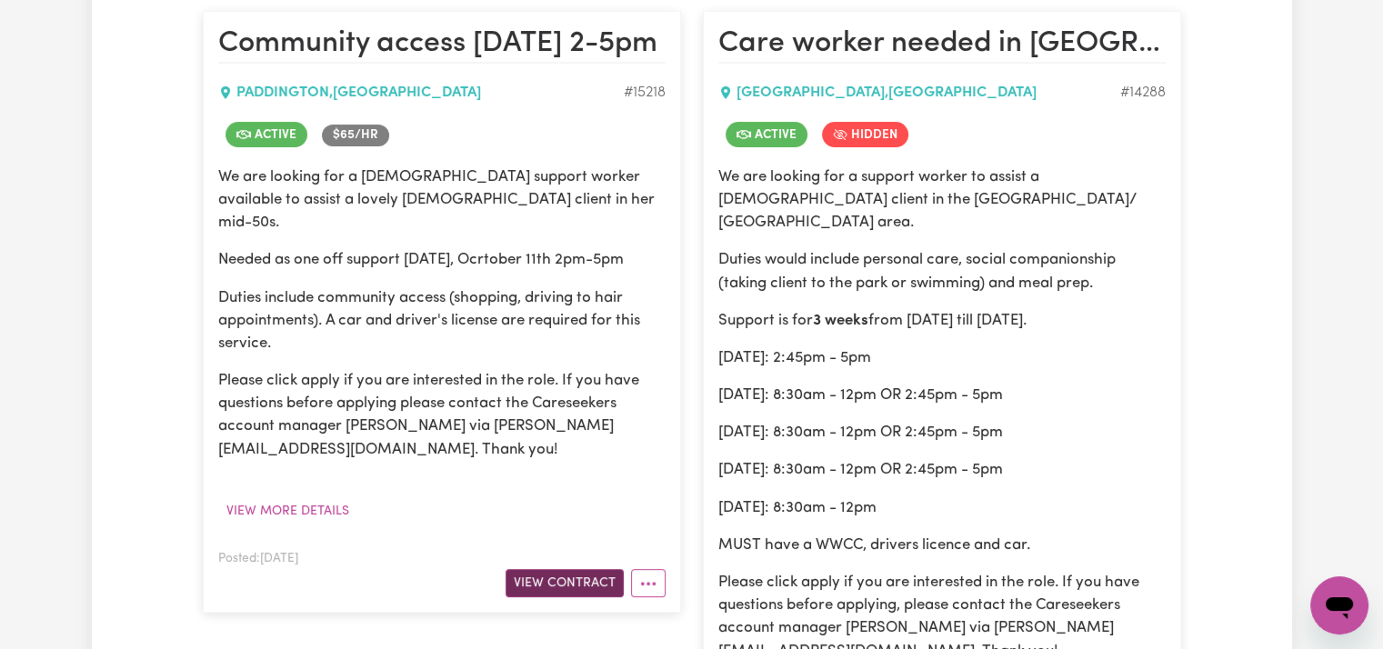
click at [536, 569] on button "View Contract" at bounding box center [565, 583] width 118 height 28
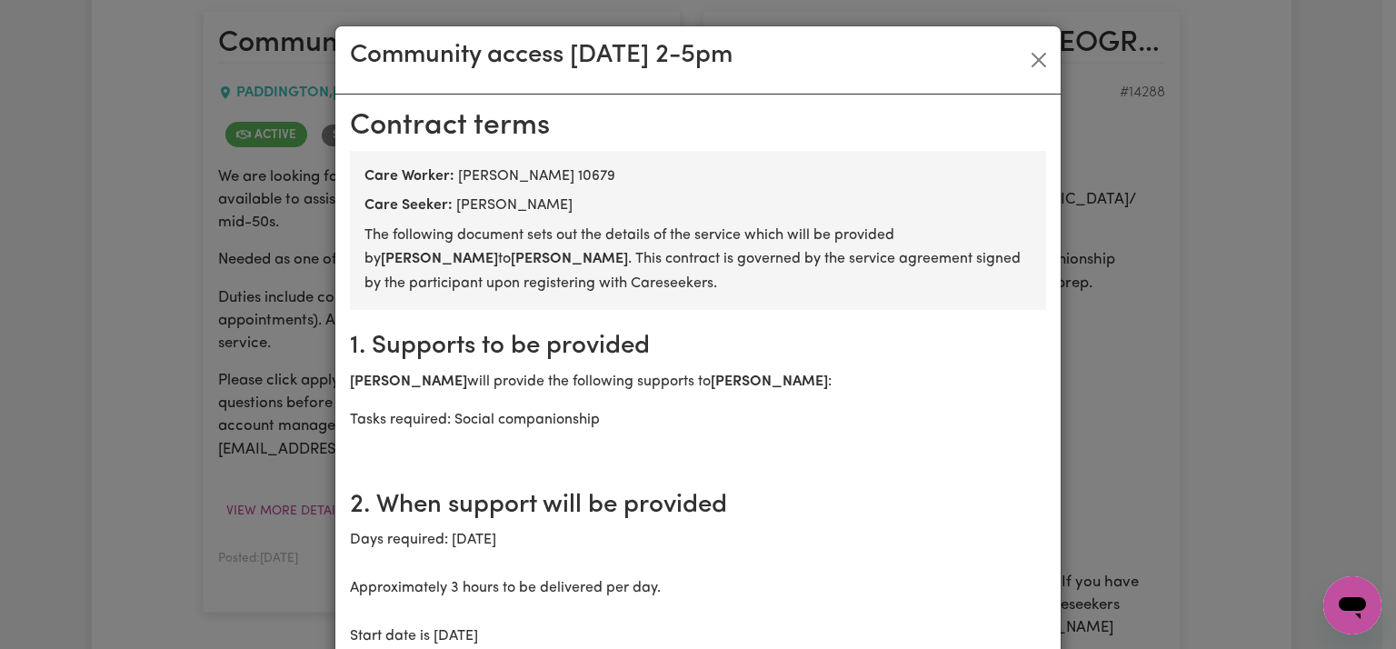
scroll to position [364, 0]
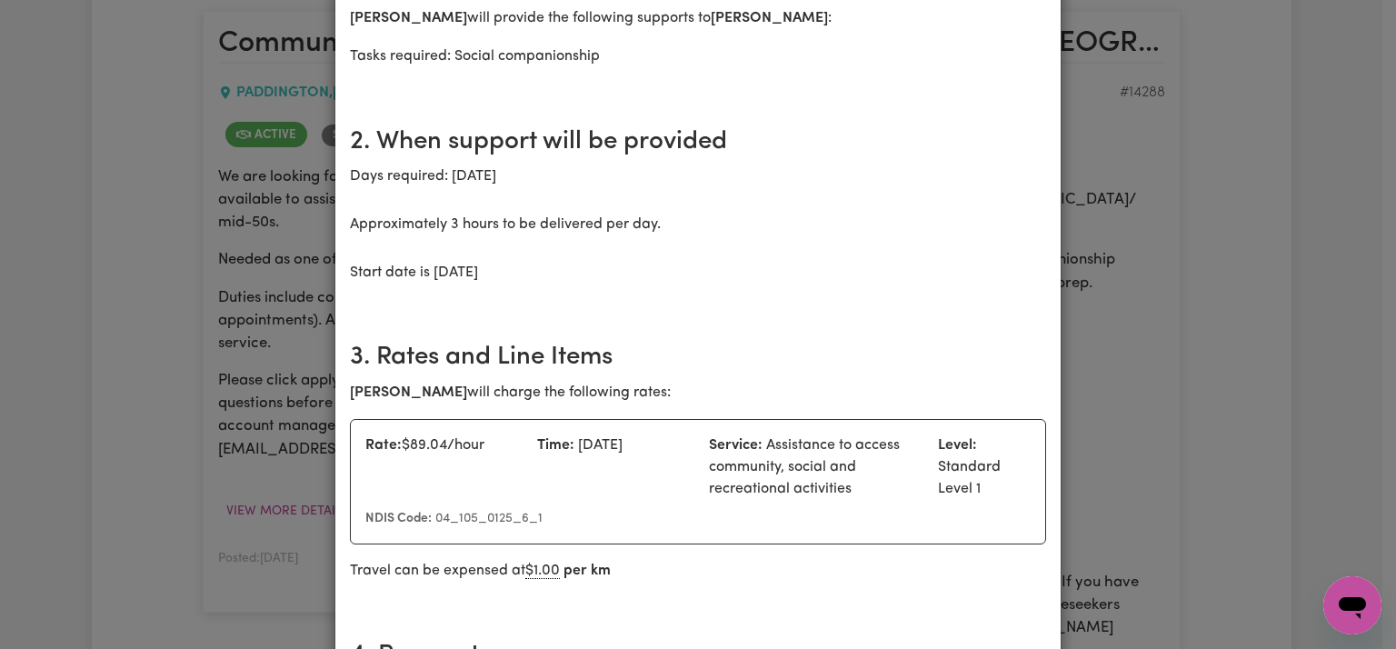
click at [1196, 355] on div "Community access [DATE] 2-5pm [DEMOGRAPHIC_DATA] terms Care Worker: [PERSON_NAM…" at bounding box center [698, 324] width 1396 height 649
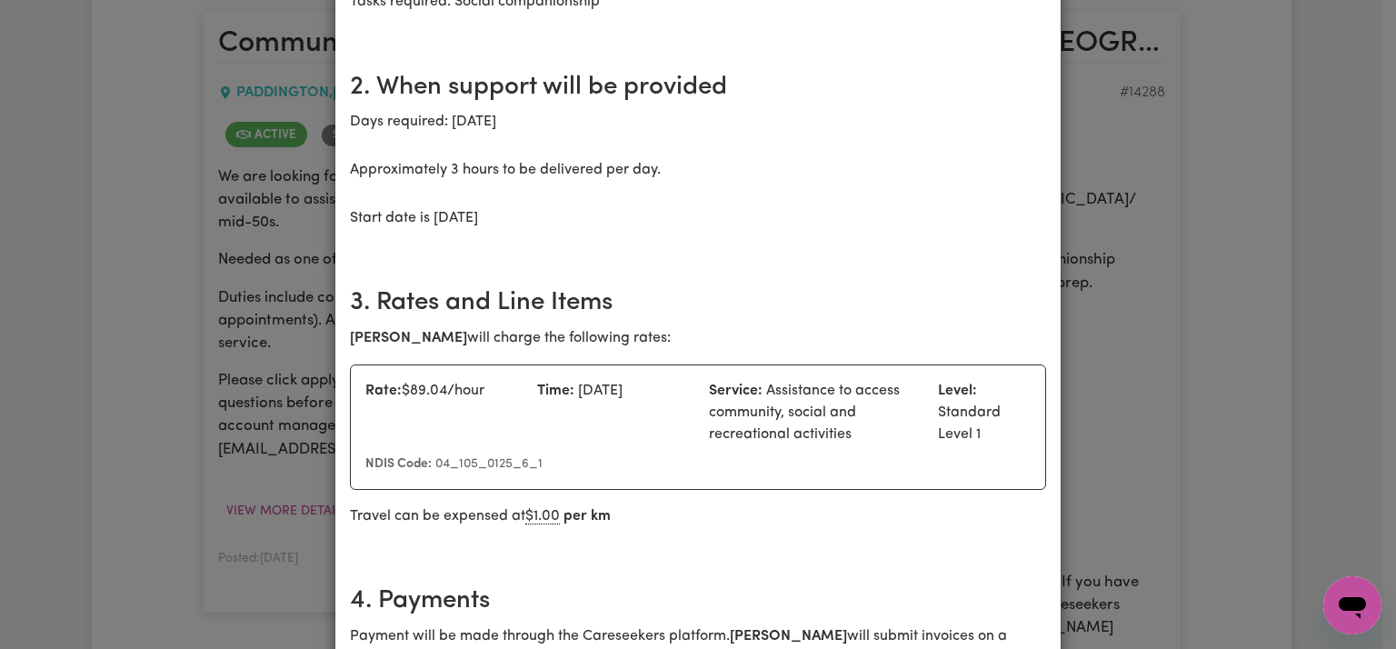
scroll to position [455, 0]
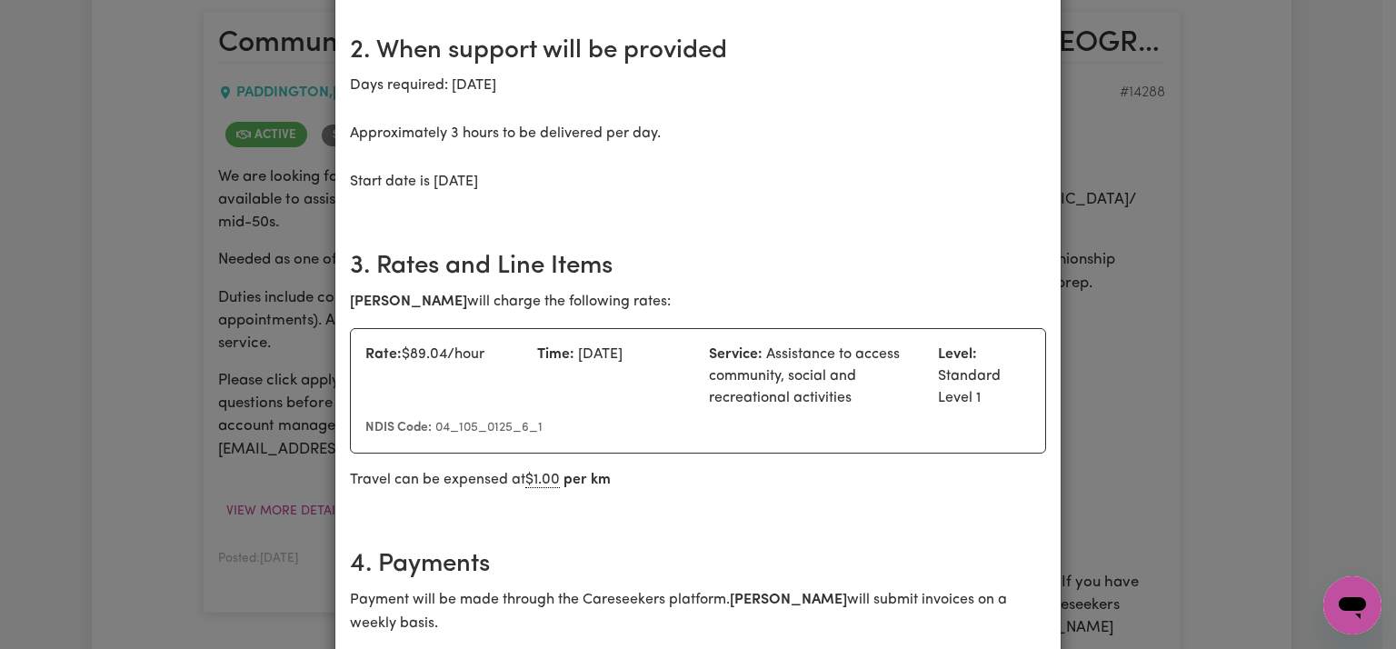
click at [1237, 244] on div "Community access [DATE] 2-5pm [DEMOGRAPHIC_DATA] terms Care Worker: [PERSON_NAM…" at bounding box center [698, 324] width 1396 height 649
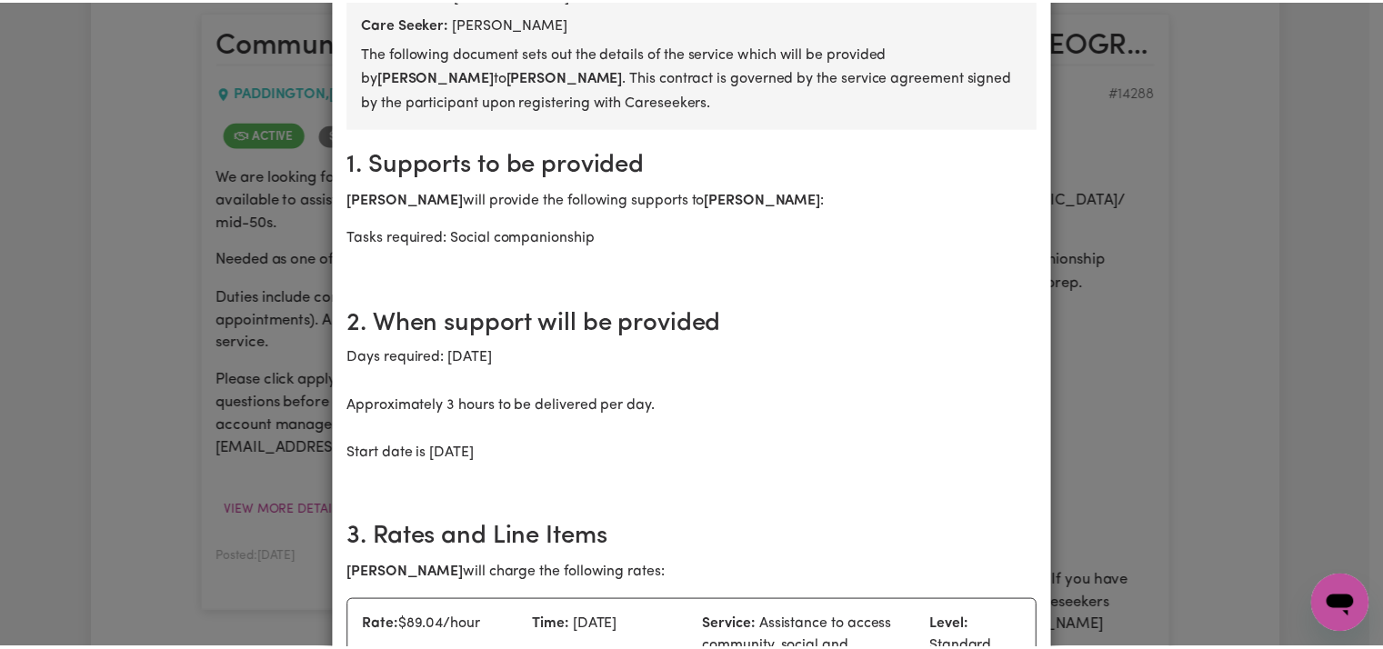
scroll to position [0, 0]
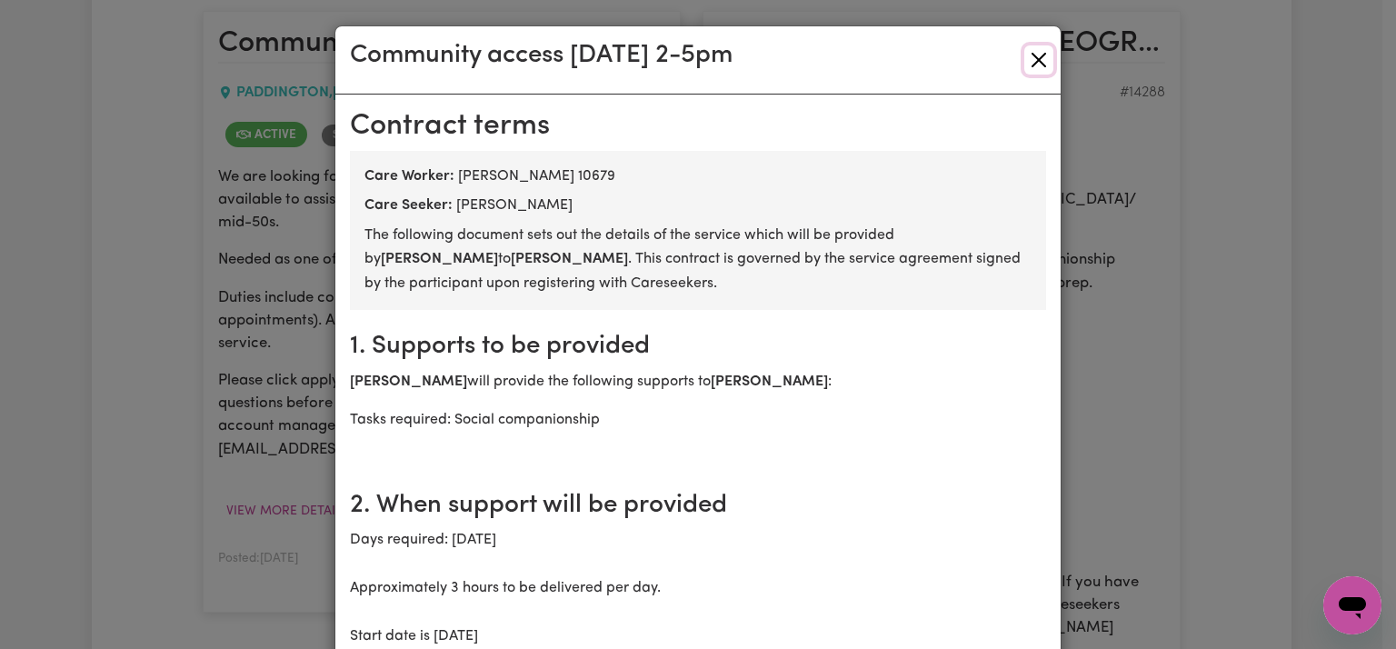
click at [1036, 66] on button "Close" at bounding box center [1039, 59] width 29 height 29
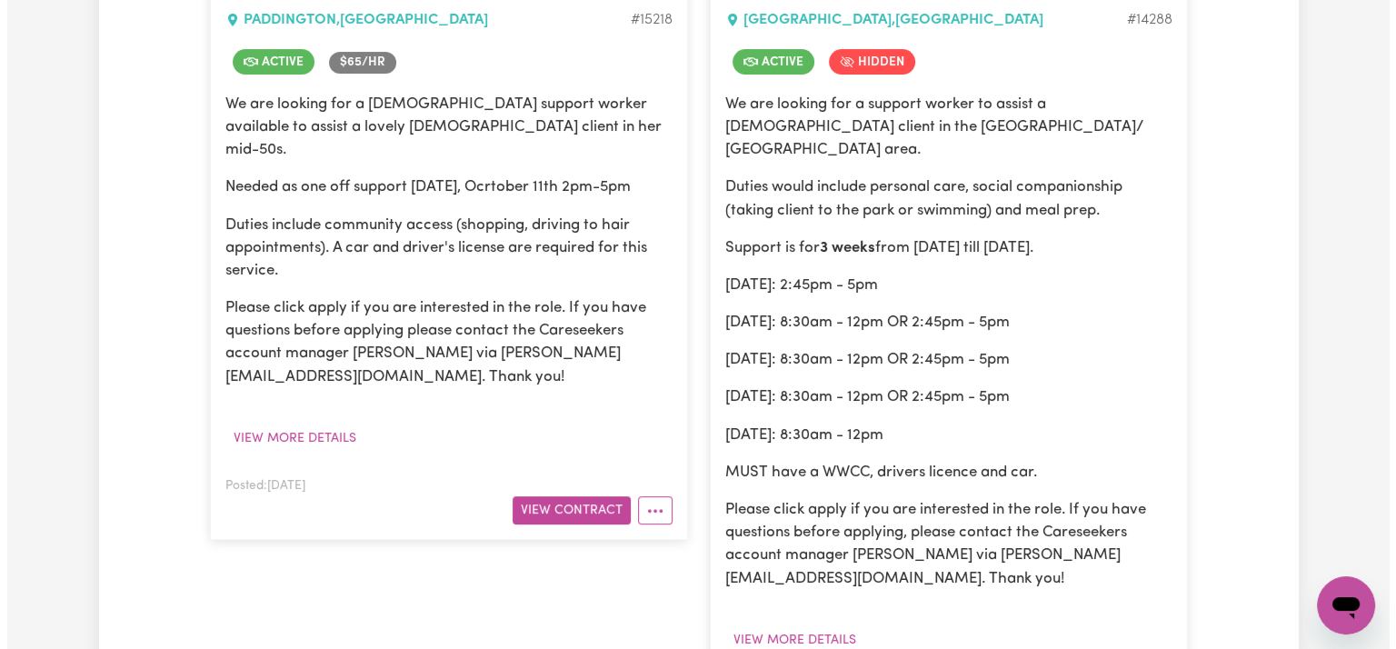
scroll to position [818, 0]
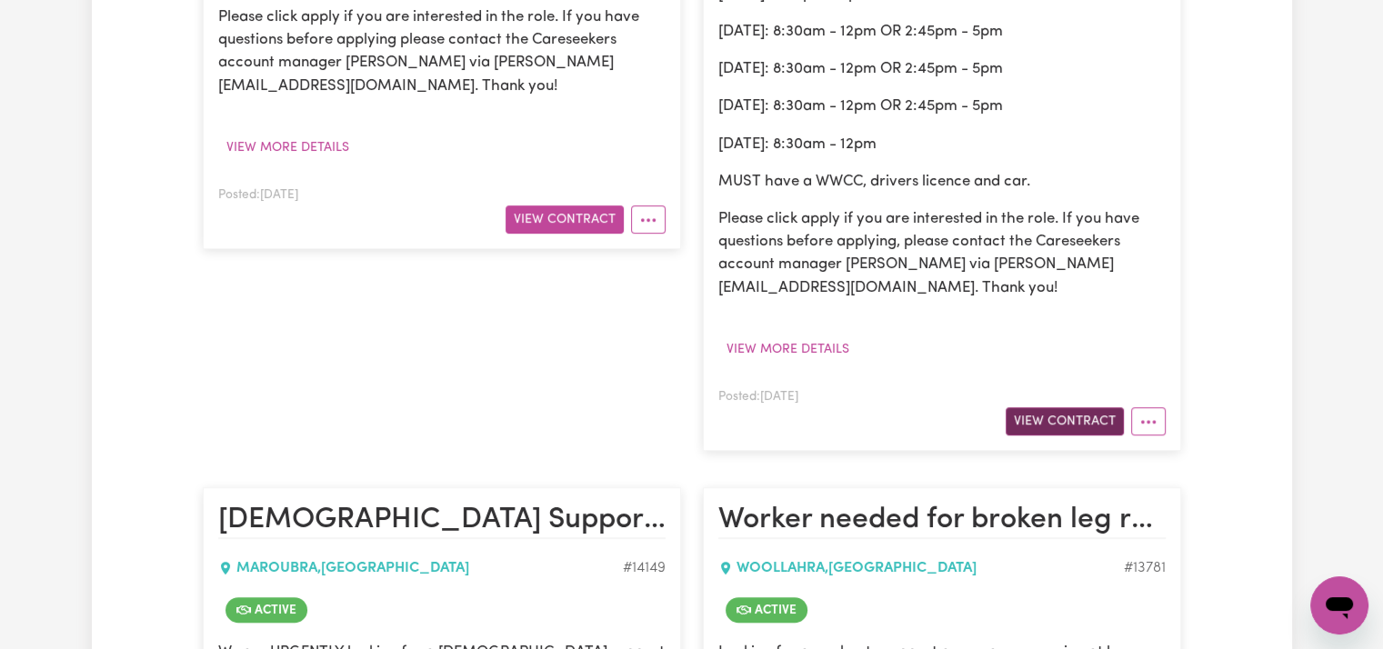
click at [1081, 422] on button "View Contract" at bounding box center [1065, 421] width 118 height 28
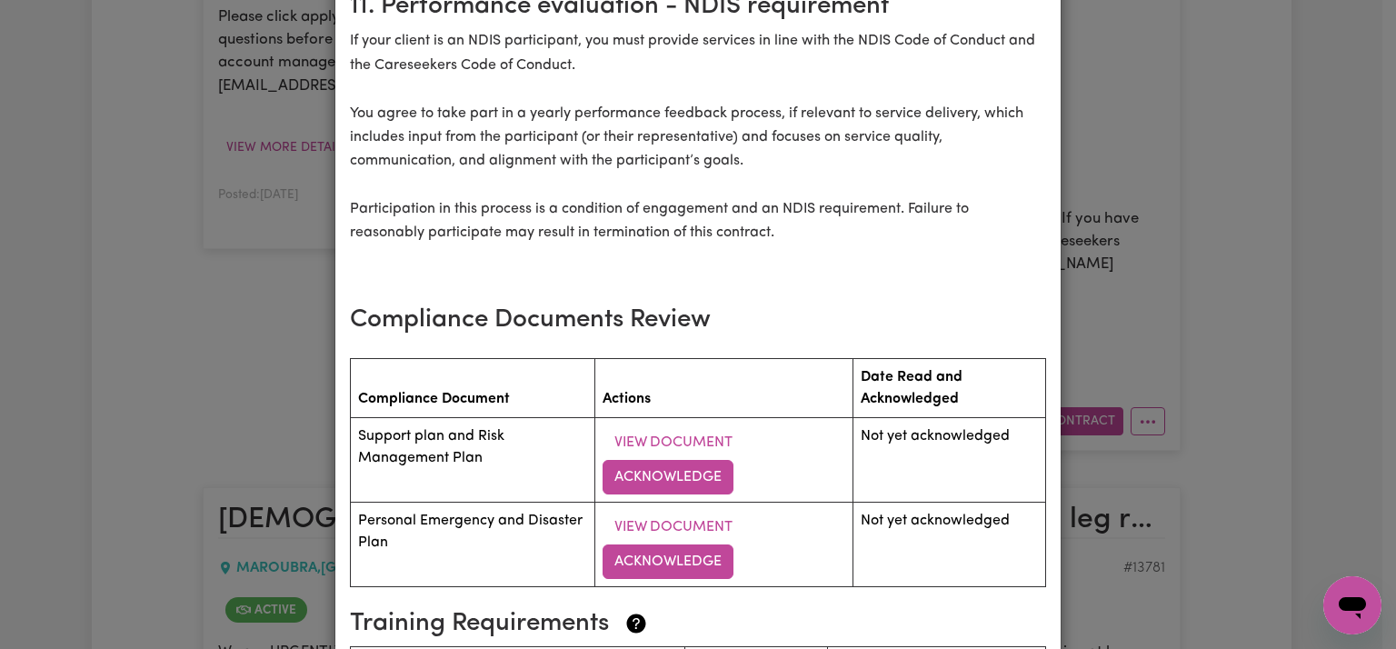
scroll to position [2411, 0]
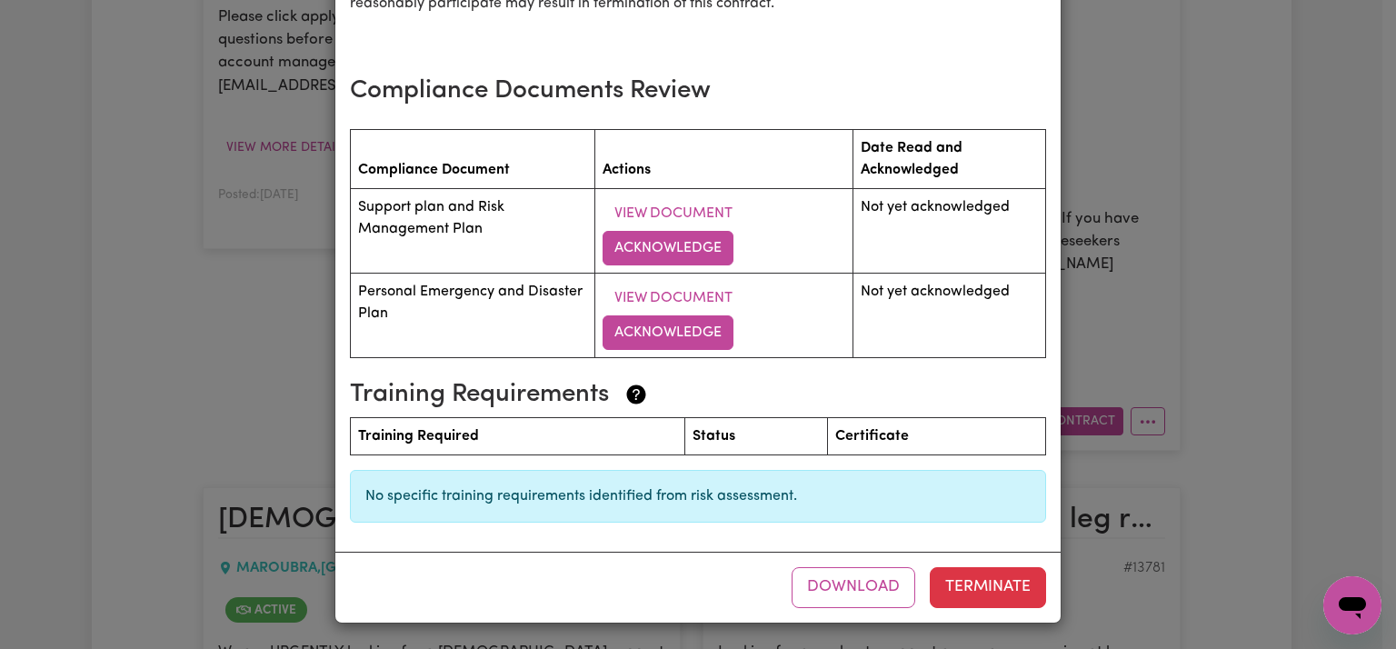
click at [1304, 365] on div "Care worker needed in [GEOGRAPHIC_DATA] [DEMOGRAPHIC_DATA] terms Care Worker: […" at bounding box center [698, 324] width 1396 height 649
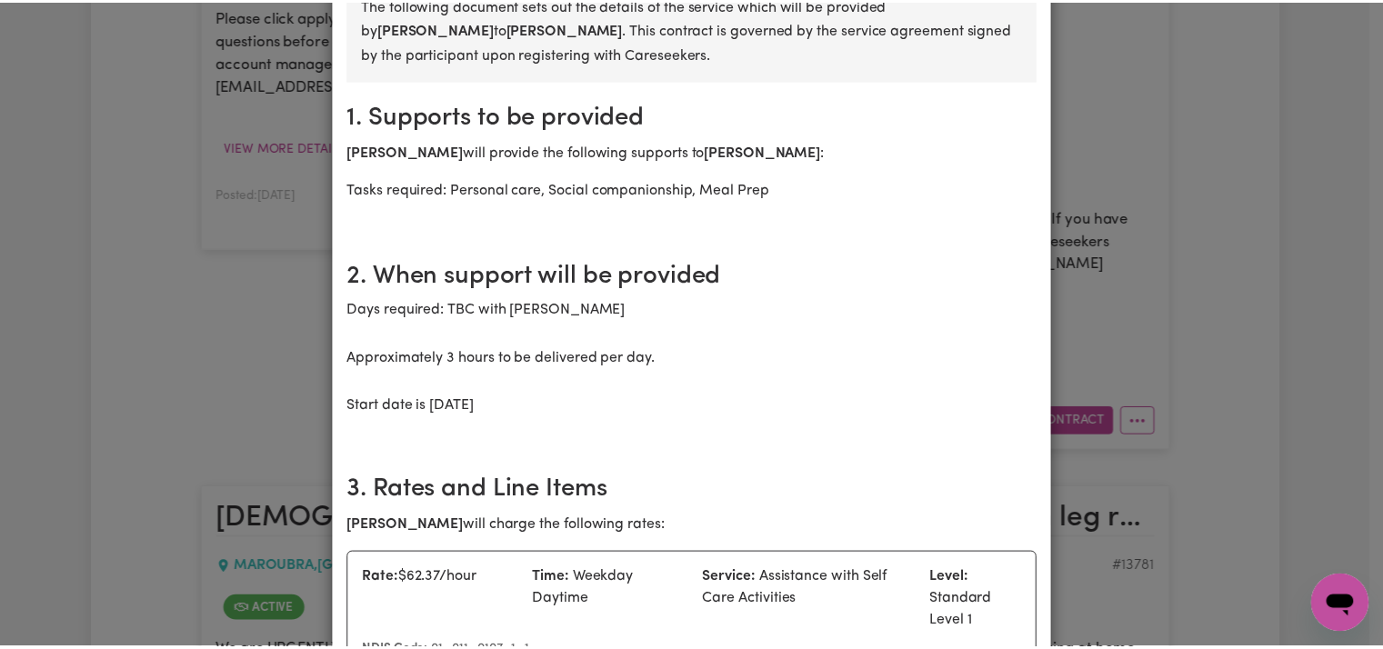
scroll to position [0, 0]
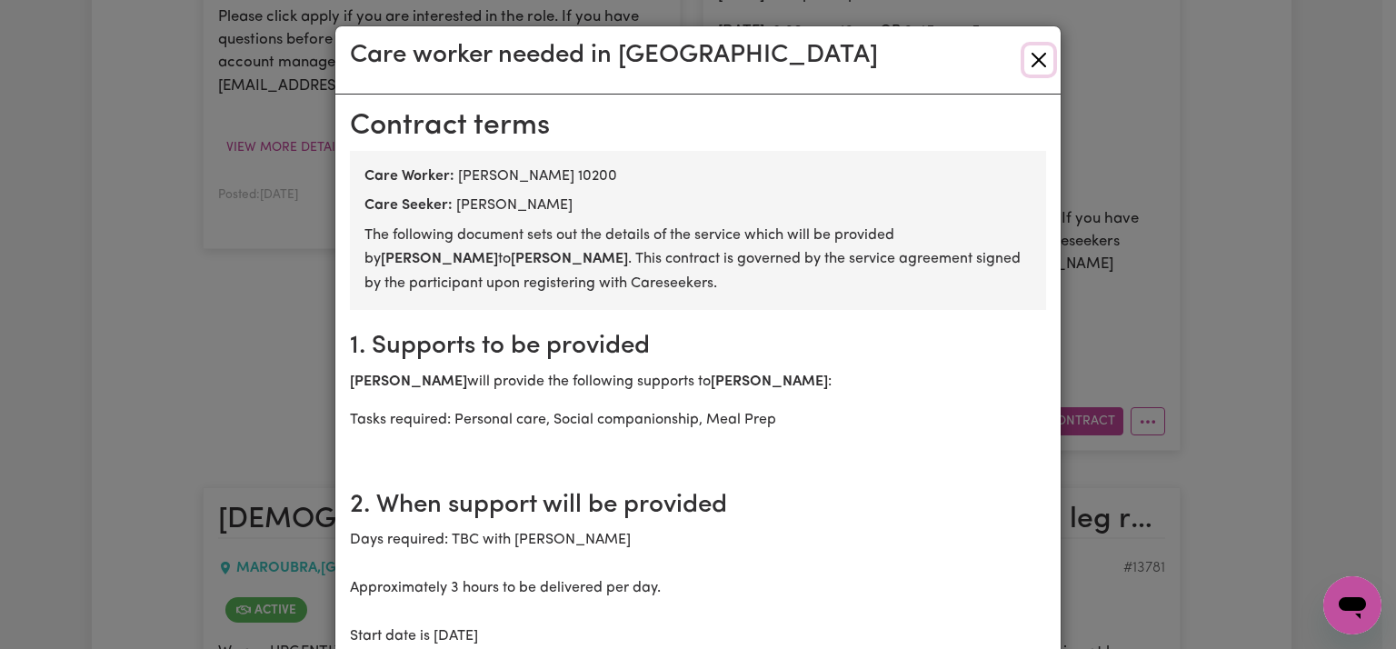
click at [1032, 46] on button "Close" at bounding box center [1039, 59] width 29 height 29
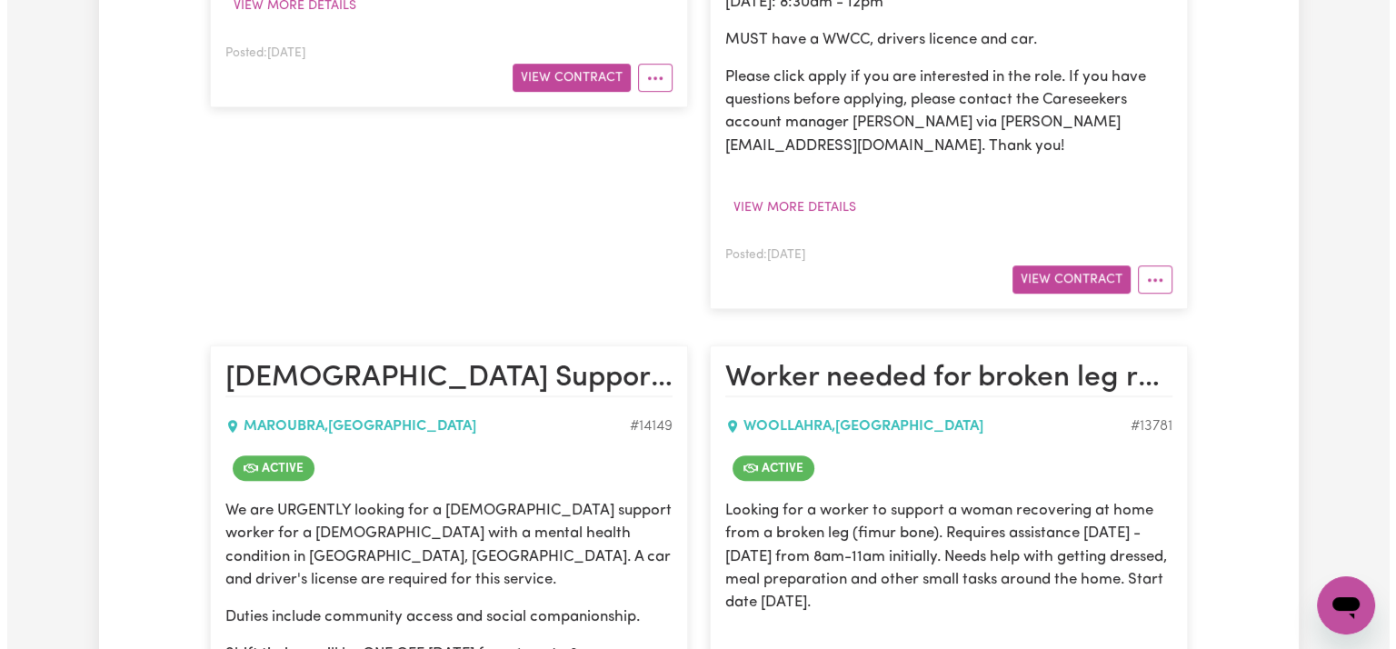
scroll to position [1182, 0]
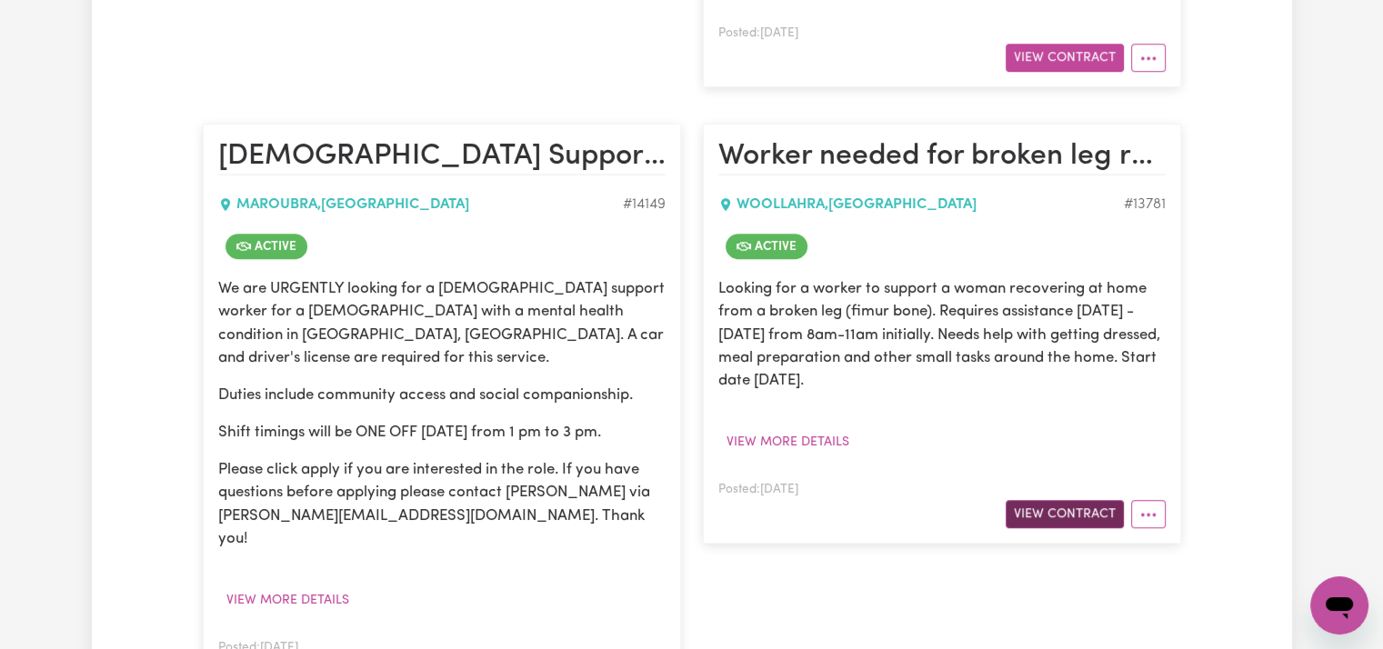
click at [1031, 509] on button "View Contract" at bounding box center [1065, 514] width 118 height 28
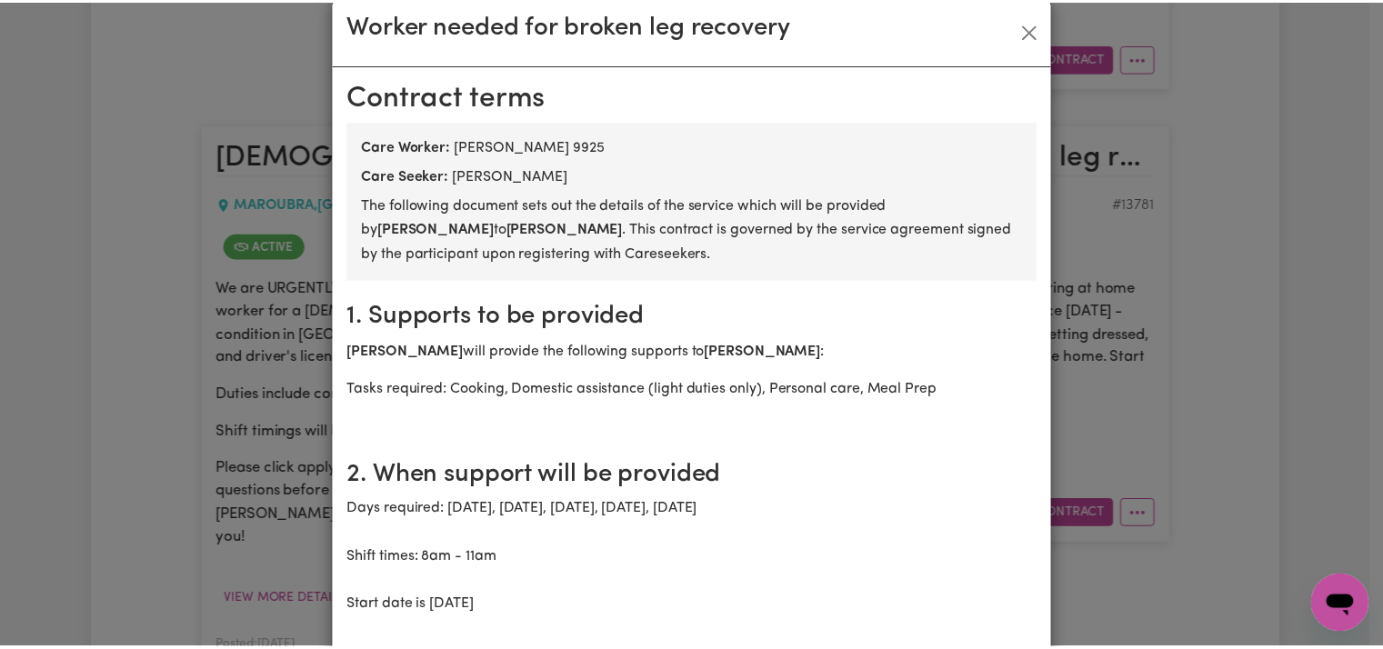
scroll to position [0, 0]
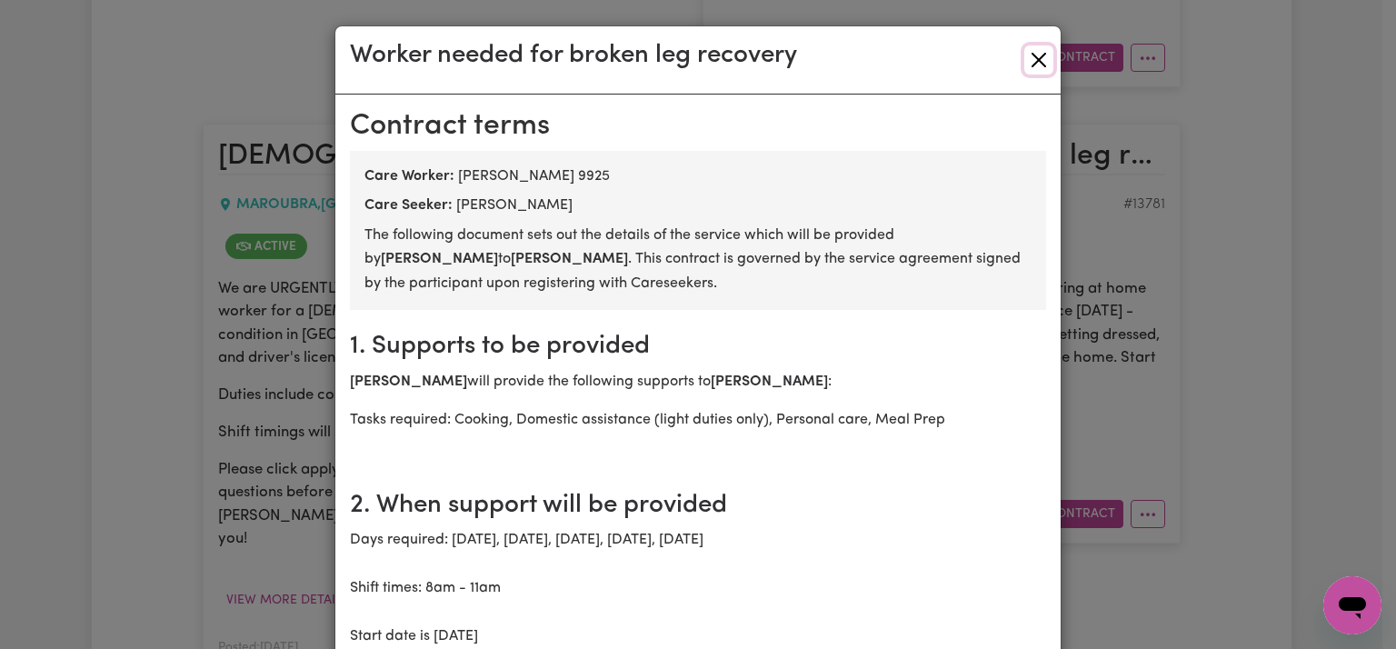
click at [1033, 54] on button "Close" at bounding box center [1039, 59] width 29 height 29
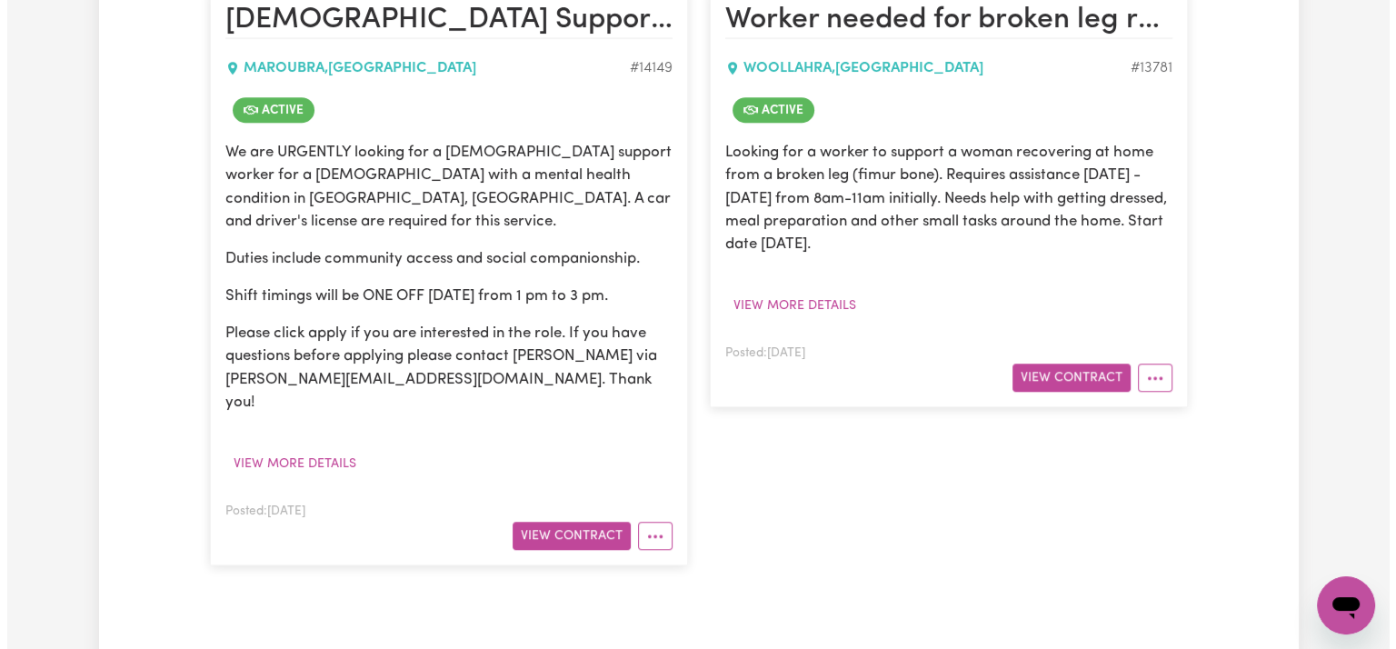
scroll to position [1364, 0]
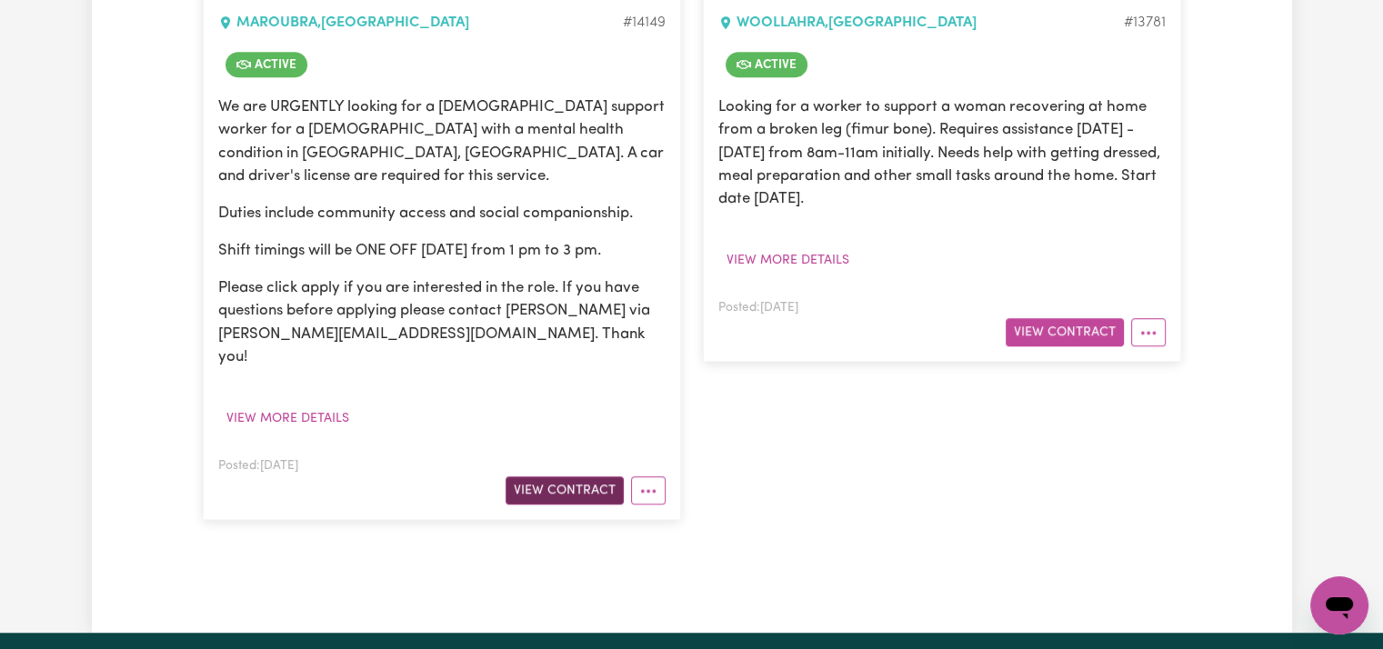
click at [568, 476] on button "View Contract" at bounding box center [565, 490] width 118 height 28
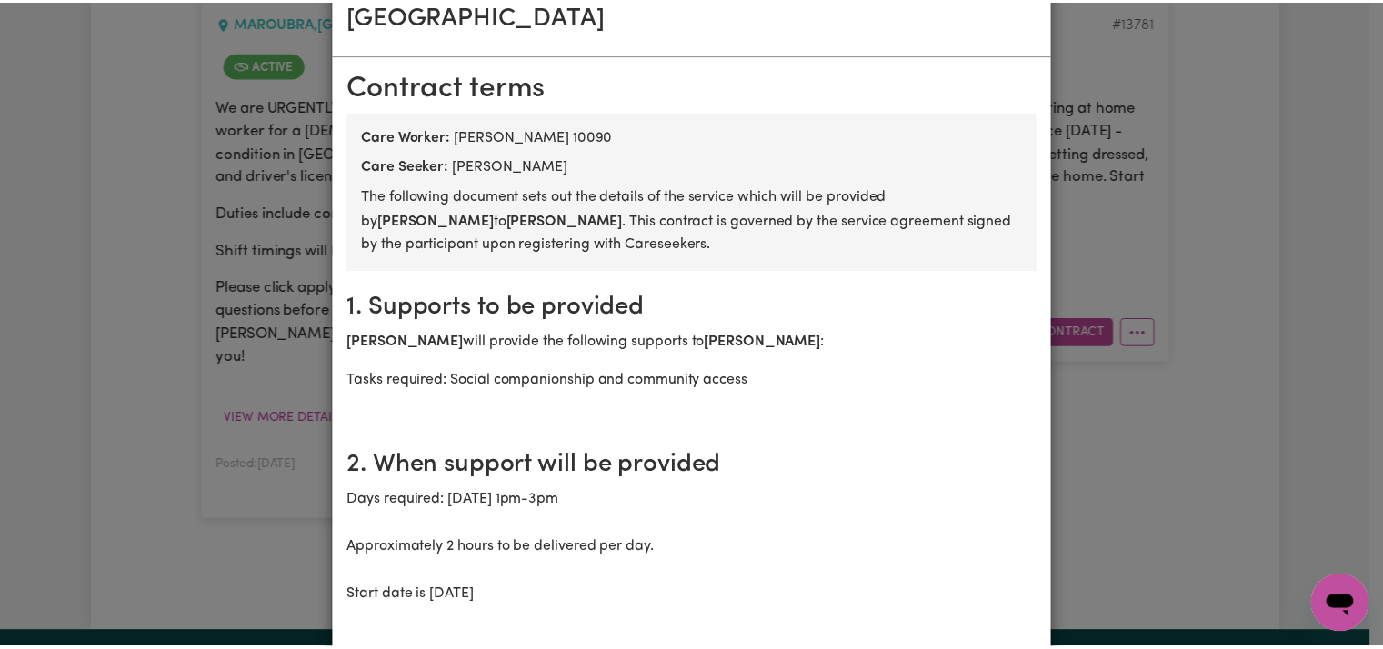
scroll to position [0, 0]
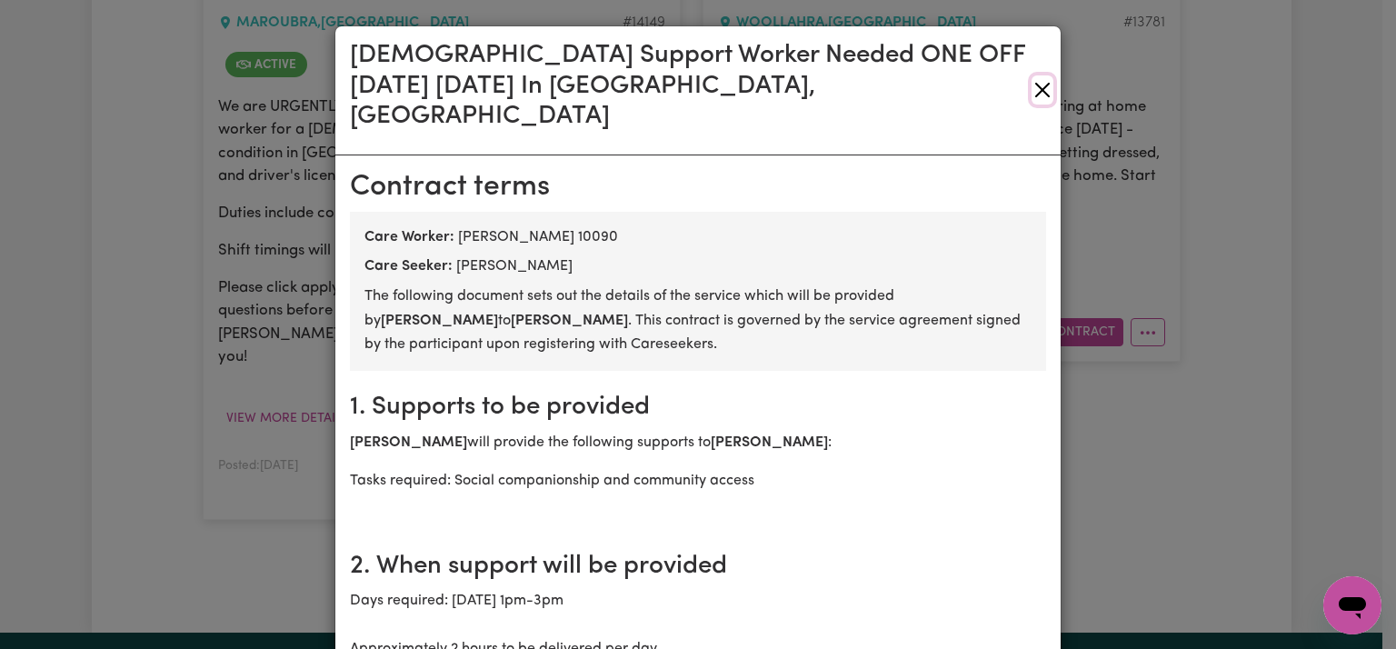
click at [1037, 79] on button "Close" at bounding box center [1043, 89] width 22 height 29
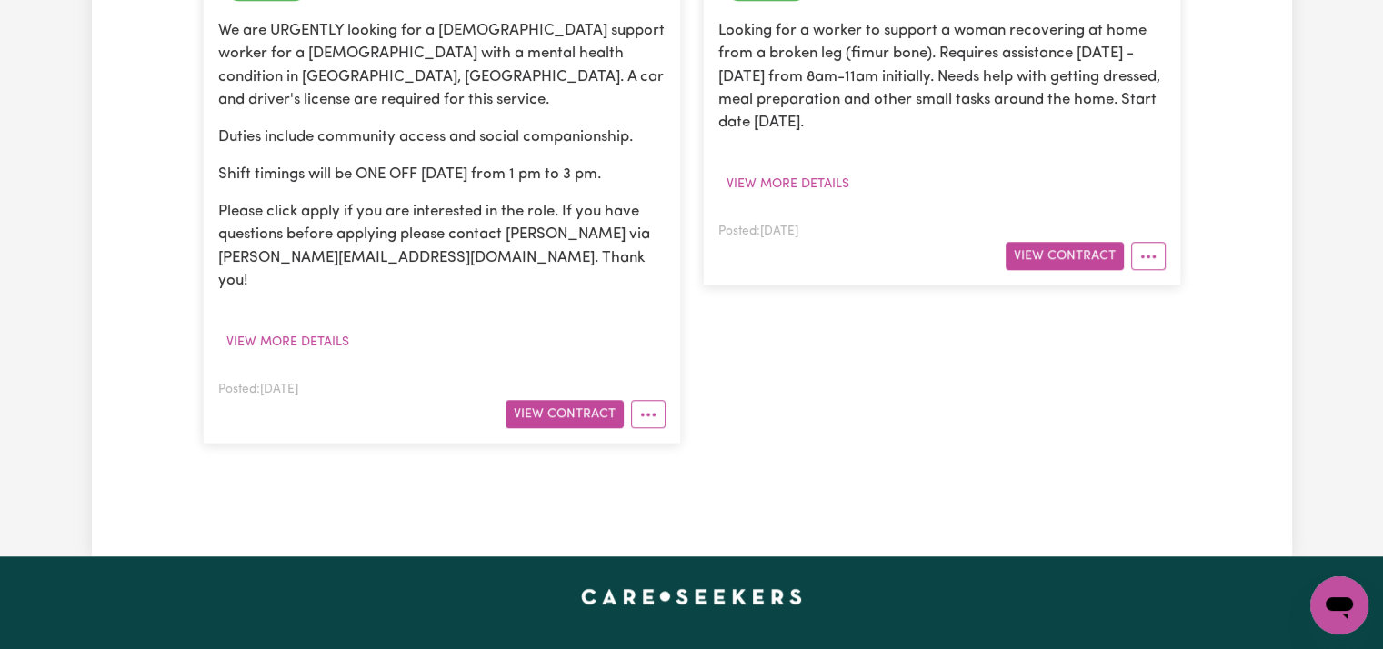
scroll to position [1727, 0]
